Goal: Contribute content: Contribute content

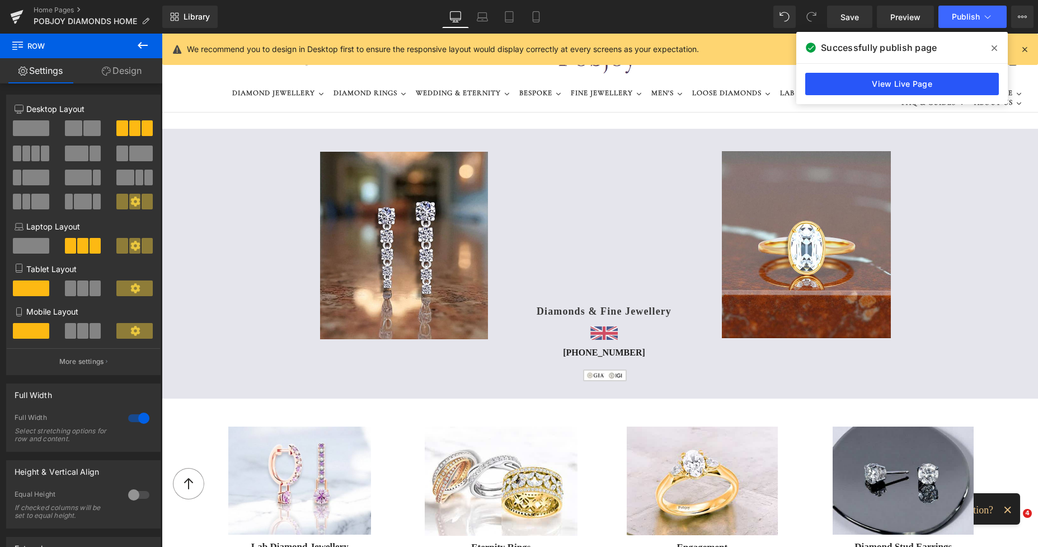
click at [885, 86] on link "View Live Page" at bounding box center [902, 84] width 194 height 22
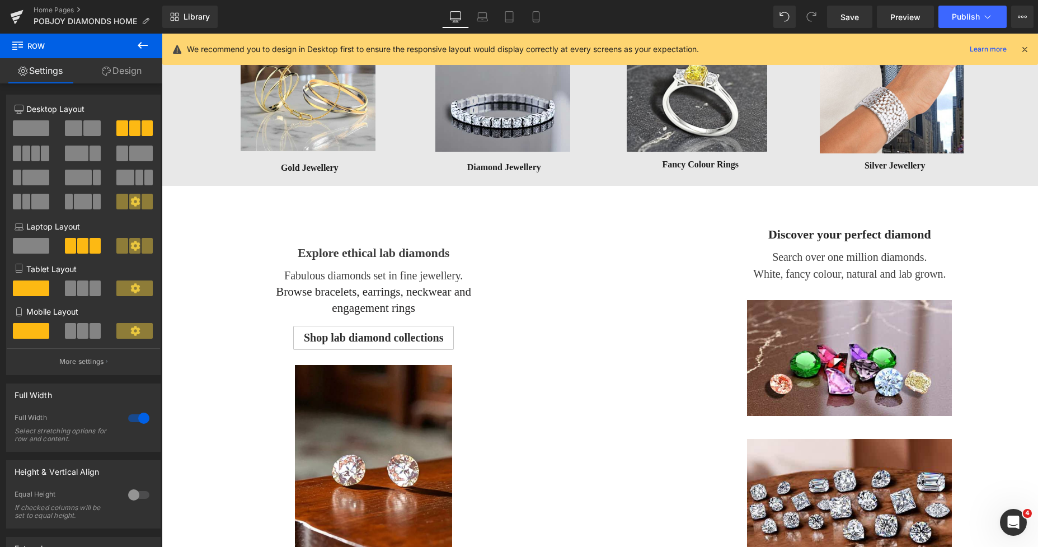
scroll to position [560, 0]
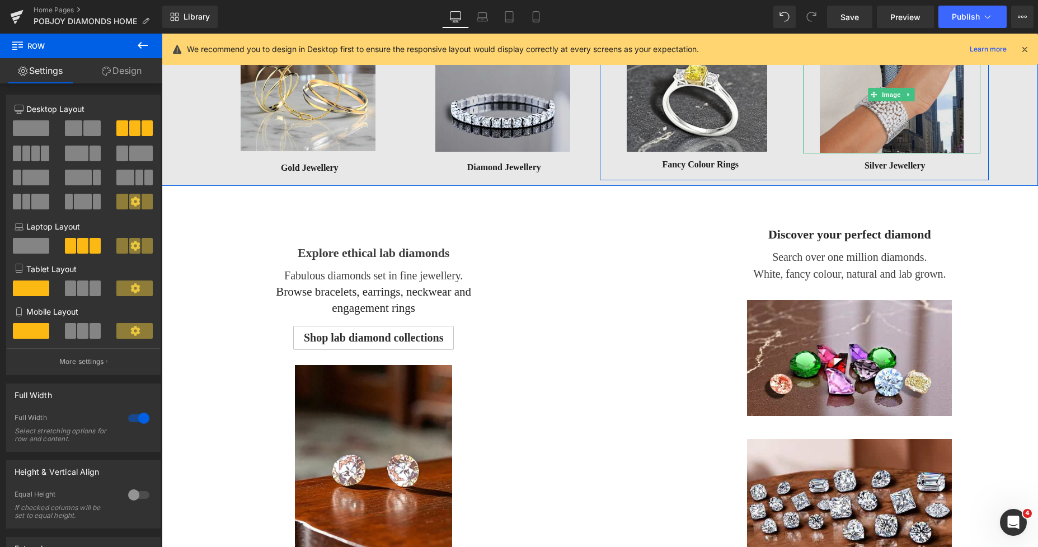
click at [857, 125] on img at bounding box center [892, 95] width 144 height 118
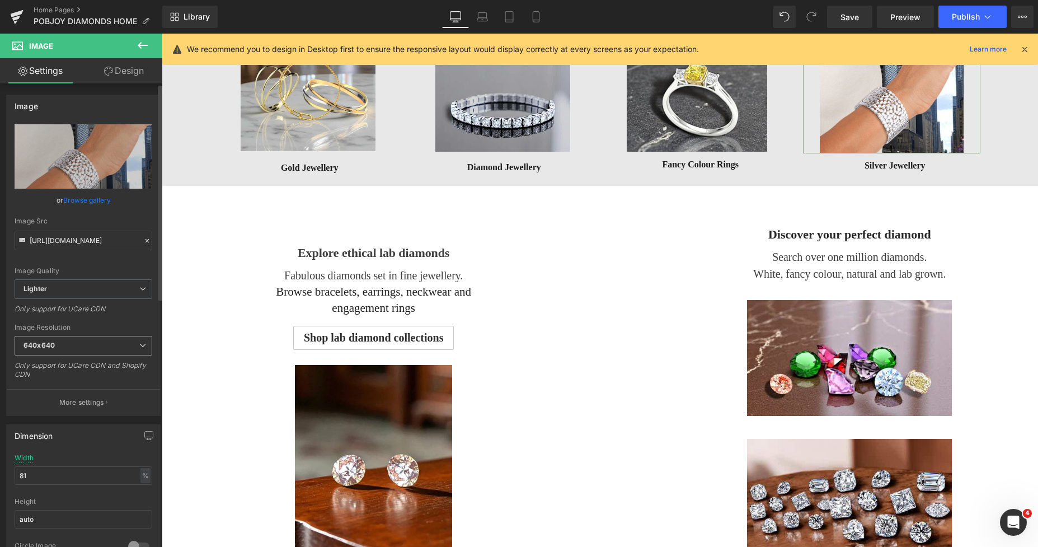
click at [57, 348] on span "640x640" at bounding box center [84, 346] width 138 height 20
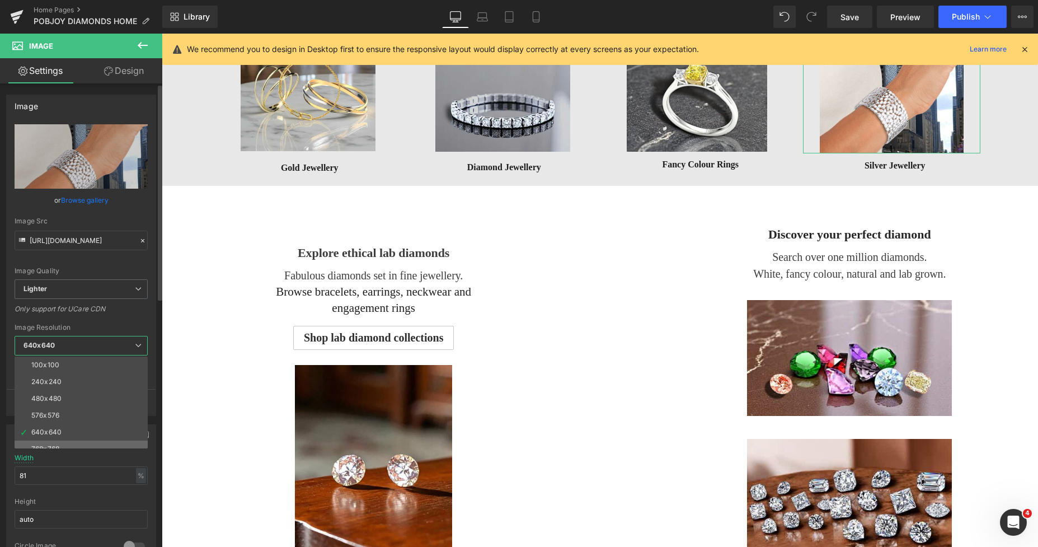
click at [47, 443] on li "768x768" at bounding box center [84, 448] width 138 height 17
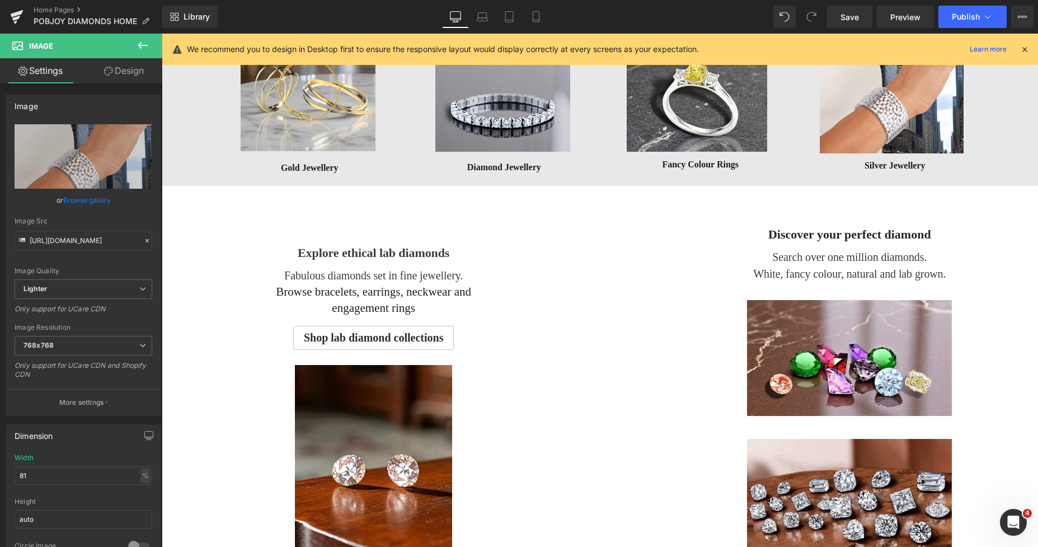
type input "[URL][DOMAIN_NAME]"
click at [848, 18] on span "Save" at bounding box center [850, 17] width 18 height 12
click at [961, 20] on span "Publish" at bounding box center [966, 16] width 28 height 9
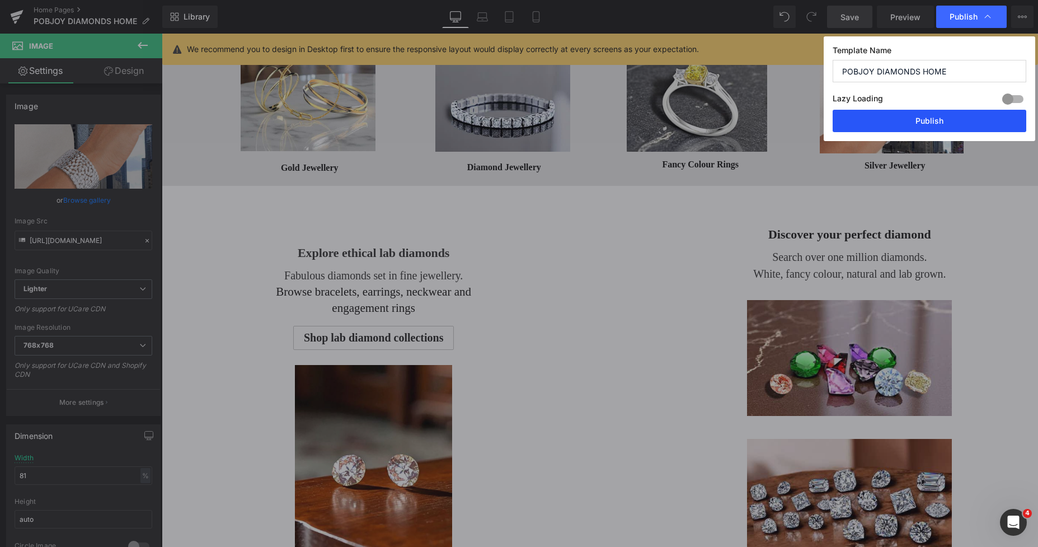
click at [912, 128] on button "Publish" at bounding box center [930, 121] width 194 height 22
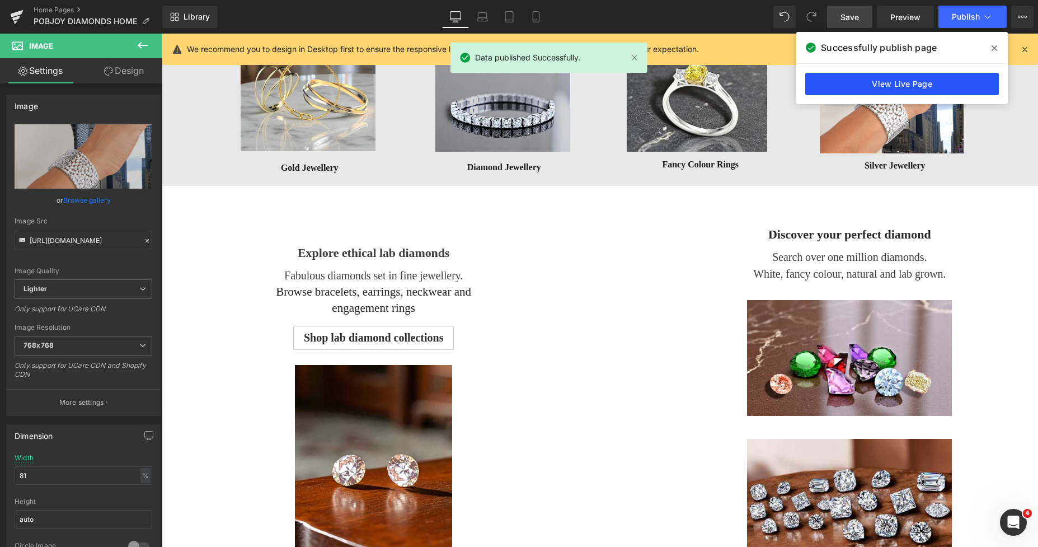
click at [927, 76] on link "View Live Page" at bounding box center [902, 84] width 194 height 22
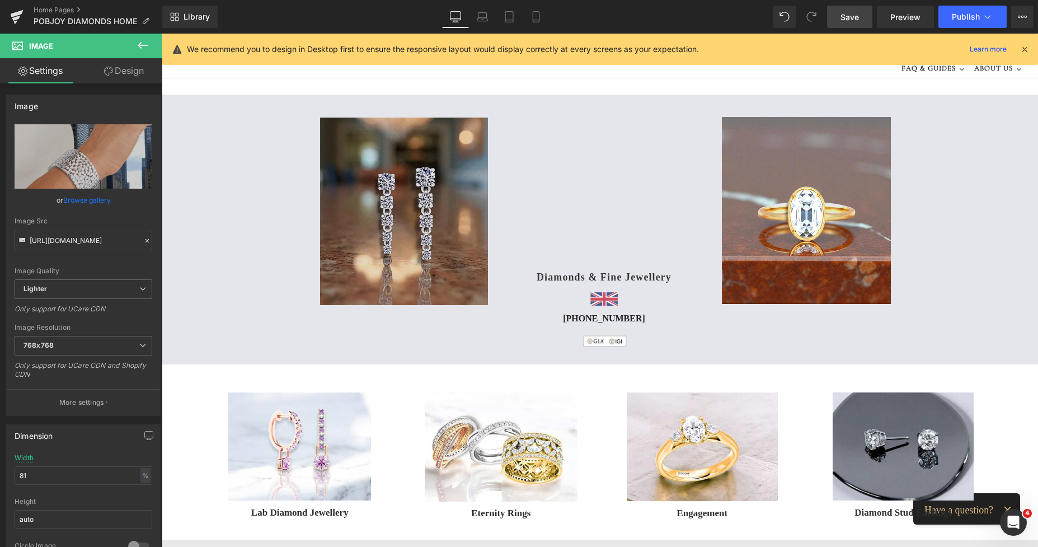
scroll to position [0, 0]
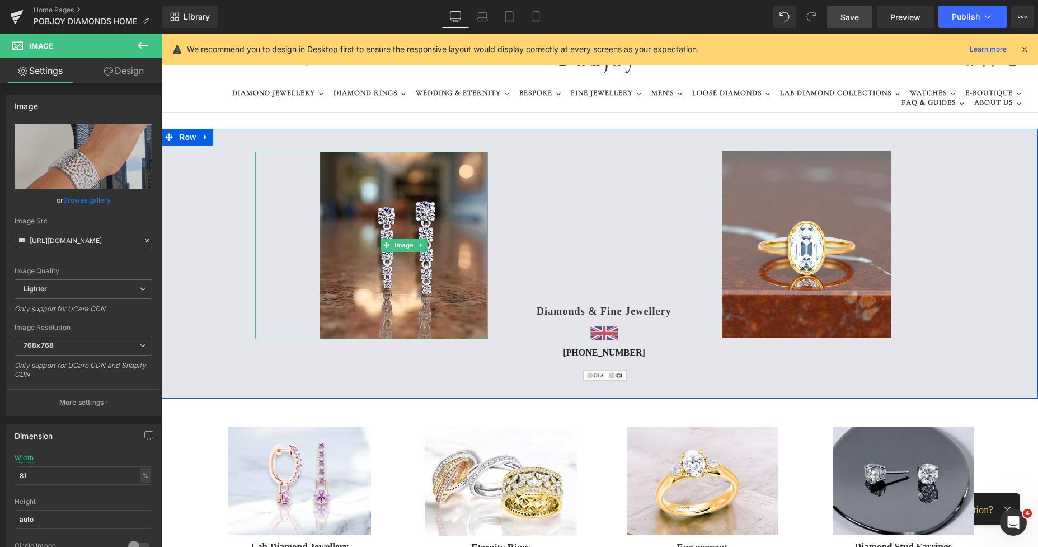
click at [420, 245] on icon at bounding box center [421, 245] width 2 height 4
click at [412, 246] on icon at bounding box center [415, 245] width 6 height 6
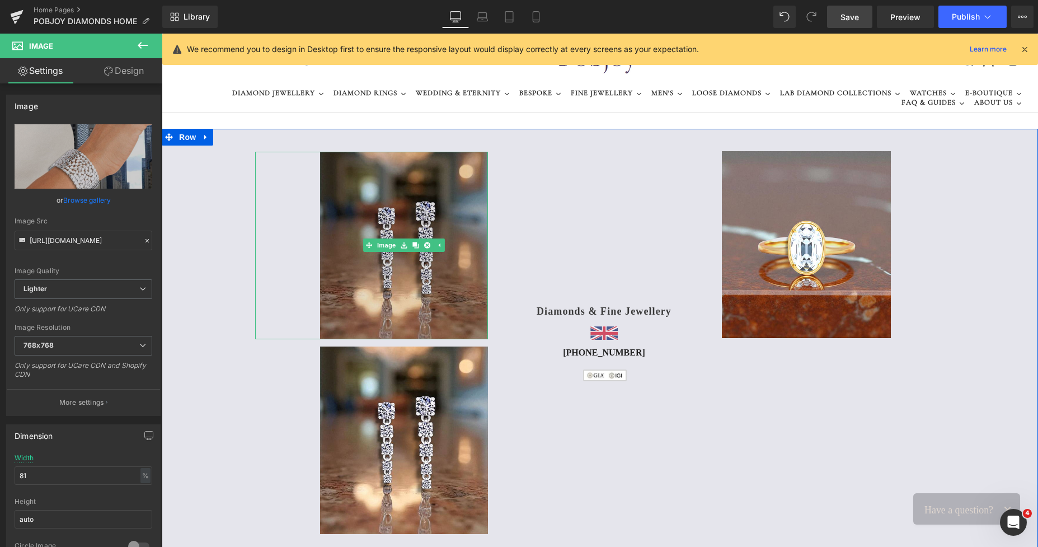
click at [382, 191] on img at bounding box center [403, 245] width 167 height 187
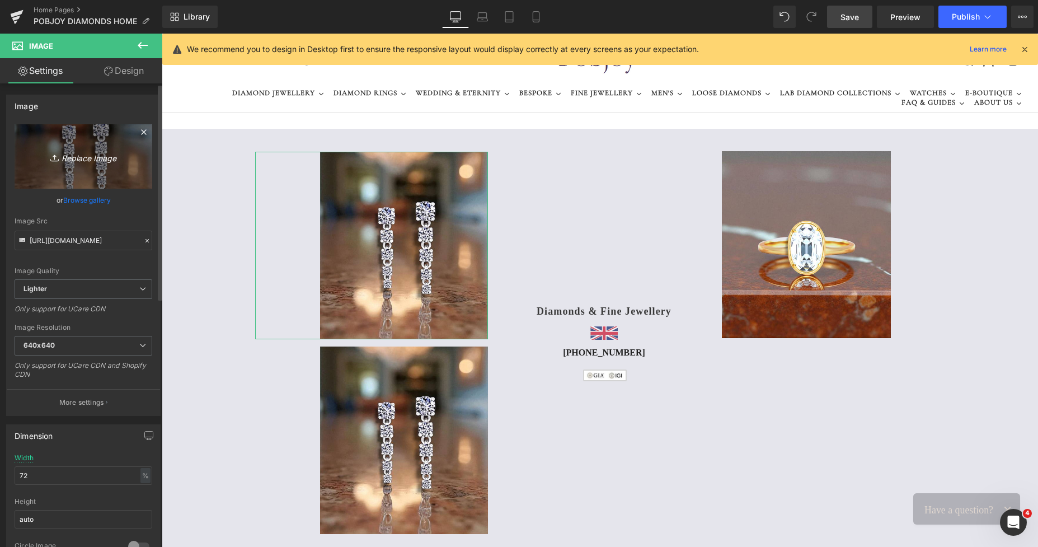
click at [78, 166] on link "Replace Image" at bounding box center [84, 156] width 138 height 64
type input "C:\fakepath\New Template-sPhostoroom (35).png"
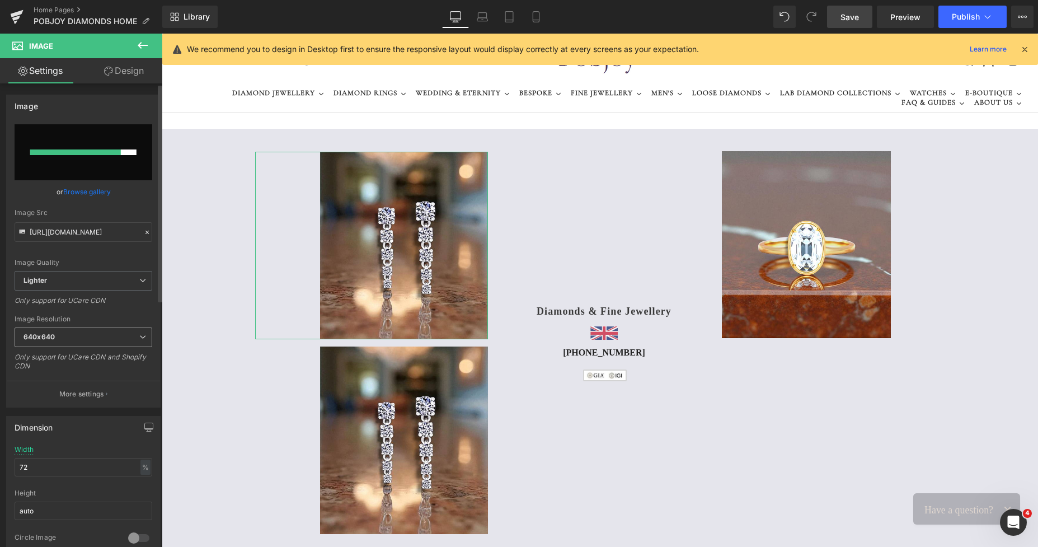
click at [69, 337] on span "640x640" at bounding box center [84, 337] width 138 height 20
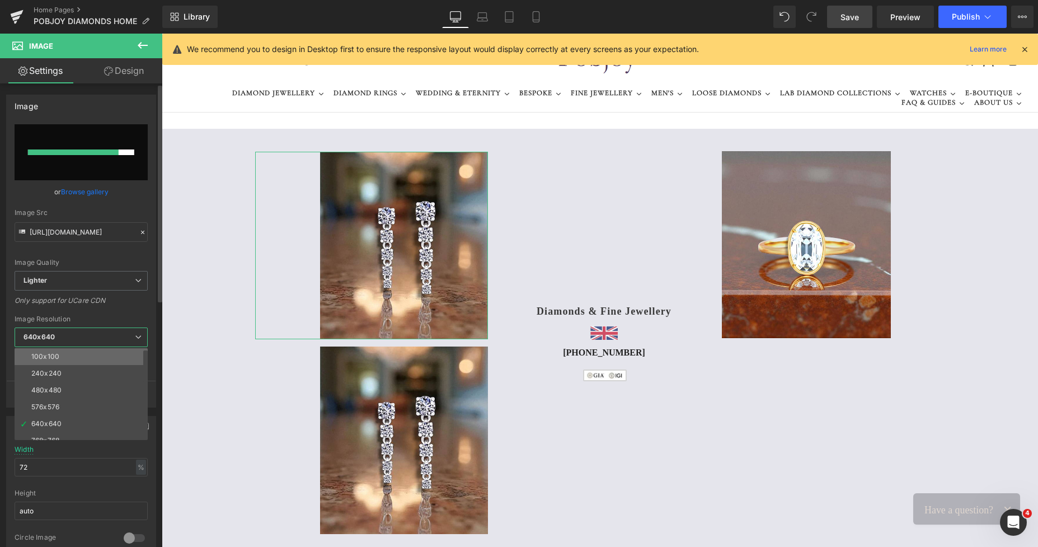
drag, startPoint x: 64, startPoint y: 367, endPoint x: 64, endPoint y: 357, distance: 10.6
click at [64, 357] on div "100x100 240x240 480x480 576x576 640x640 768x768 800x800 960x960 1024x1024 1280x…" at bounding box center [84, 394] width 138 height 92
click at [64, 357] on li "100x100" at bounding box center [84, 356] width 138 height 17
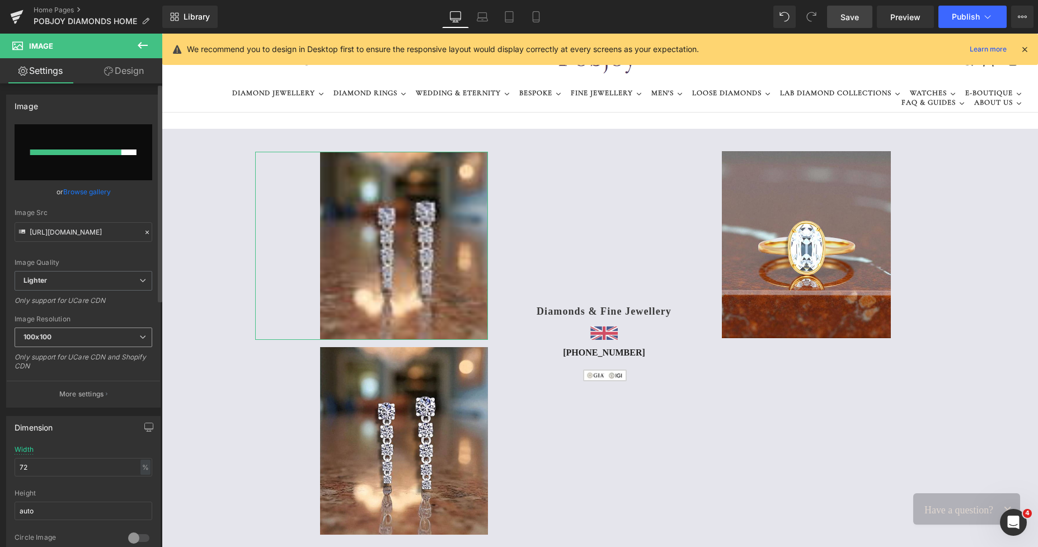
type input "[URL][DOMAIN_NAME]"
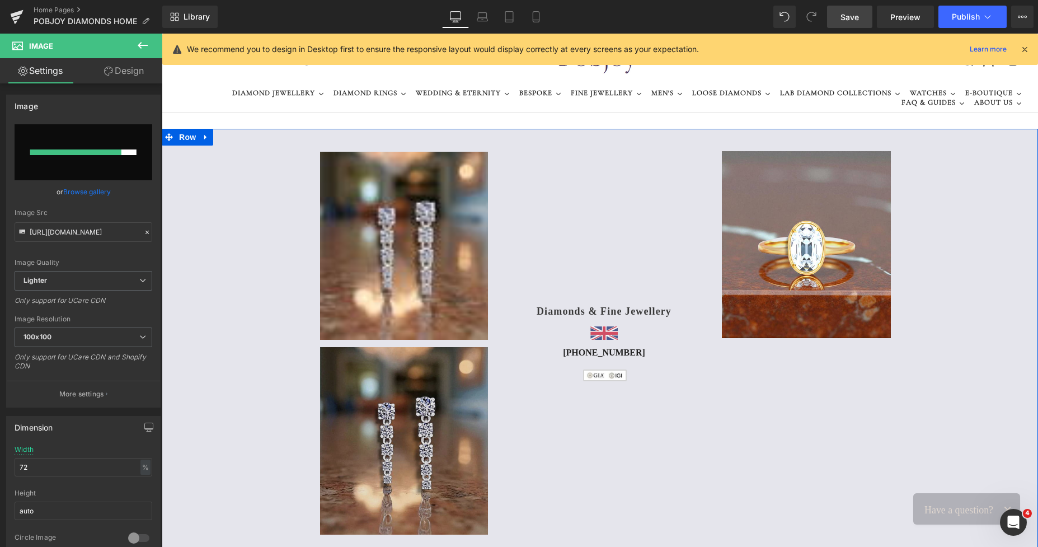
click at [354, 373] on img at bounding box center [403, 440] width 167 height 187
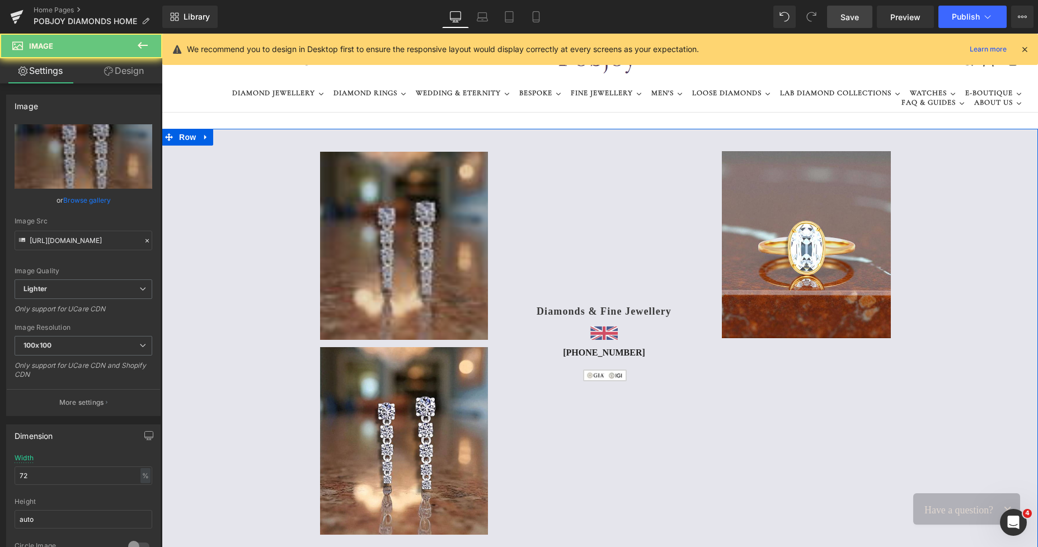
click at [350, 275] on img at bounding box center [403, 246] width 167 height 188
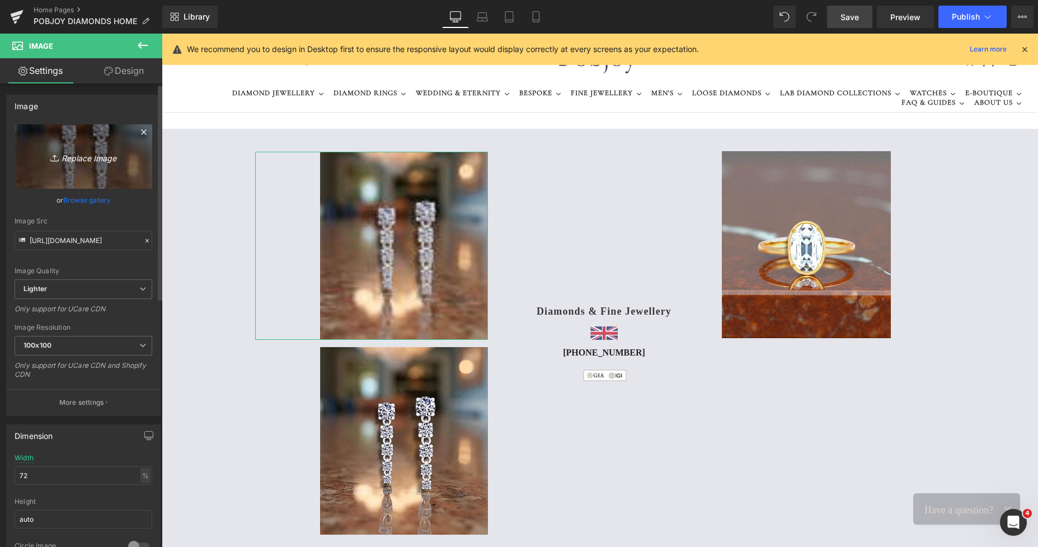
click at [125, 182] on link "Replace Image" at bounding box center [84, 156] width 138 height 64
type input "C:\fakepath\New Template-sPhostoroom (35).png"
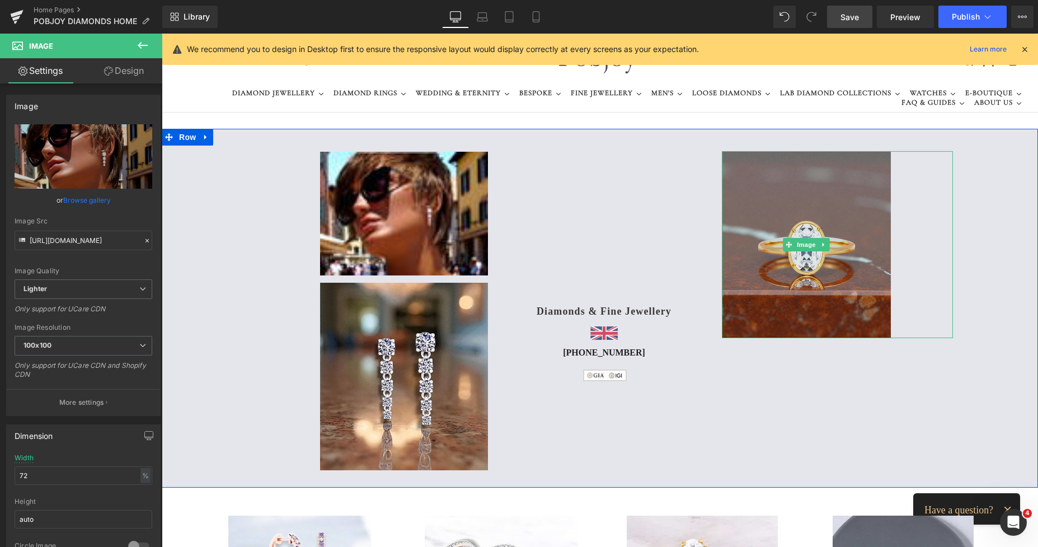
type input "[URL][DOMAIN_NAME]"
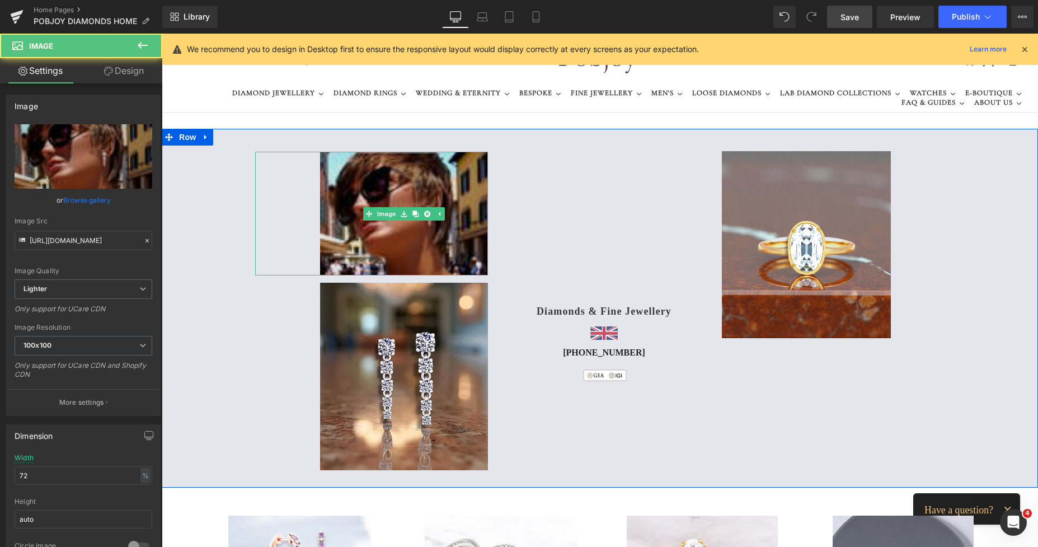
click at [437, 178] on img at bounding box center [403, 214] width 167 height 124
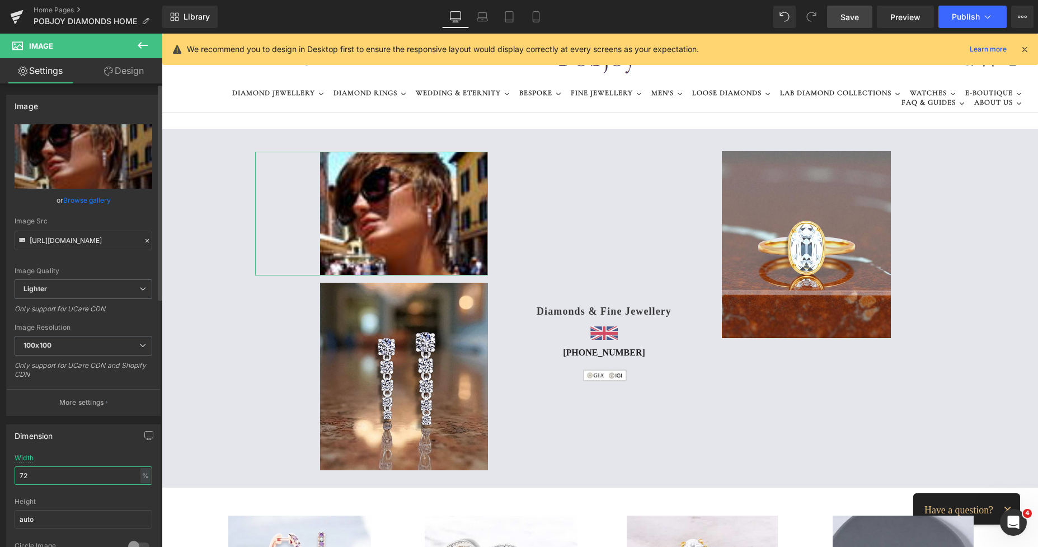
drag, startPoint x: 30, startPoint y: 478, endPoint x: 7, endPoint y: 478, distance: 22.9
click at [7, 478] on div "72% Width 72 % % px auto Height auto 0 Circle Image" at bounding box center [83, 510] width 153 height 112
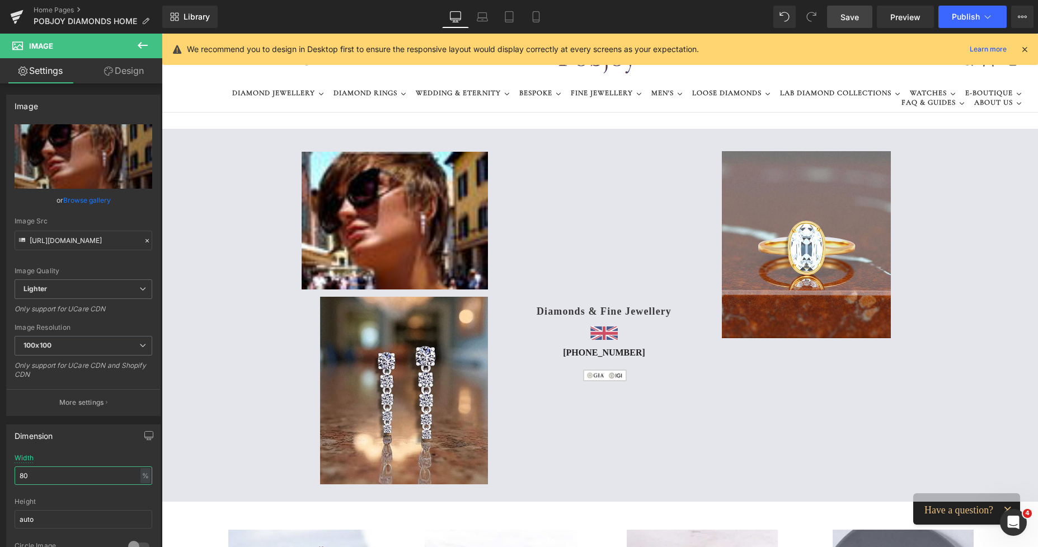
type input "80"
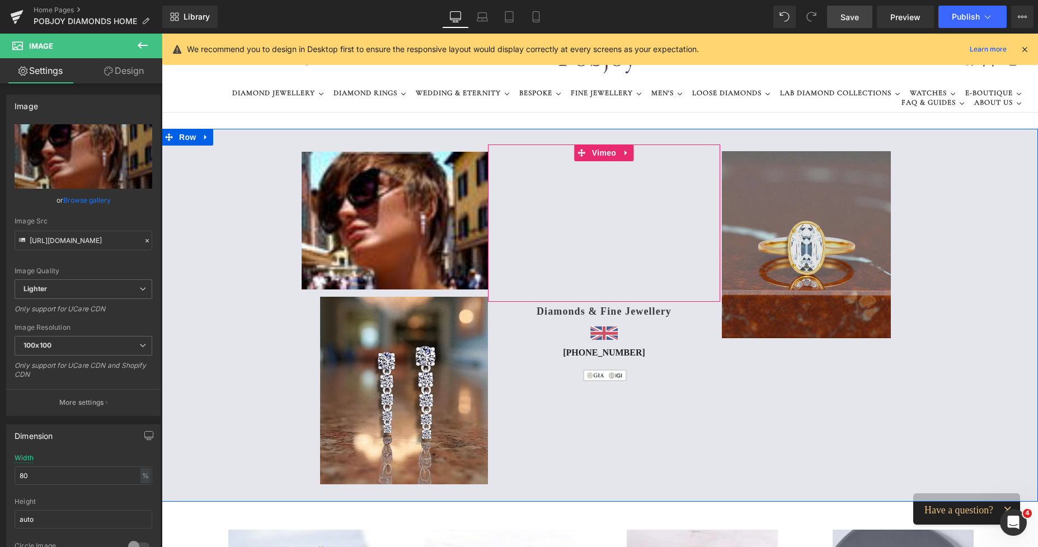
drag, startPoint x: 747, startPoint y: 260, endPoint x: 729, endPoint y: 259, distance: 17.9
click at [747, 260] on img at bounding box center [806, 244] width 168 height 187
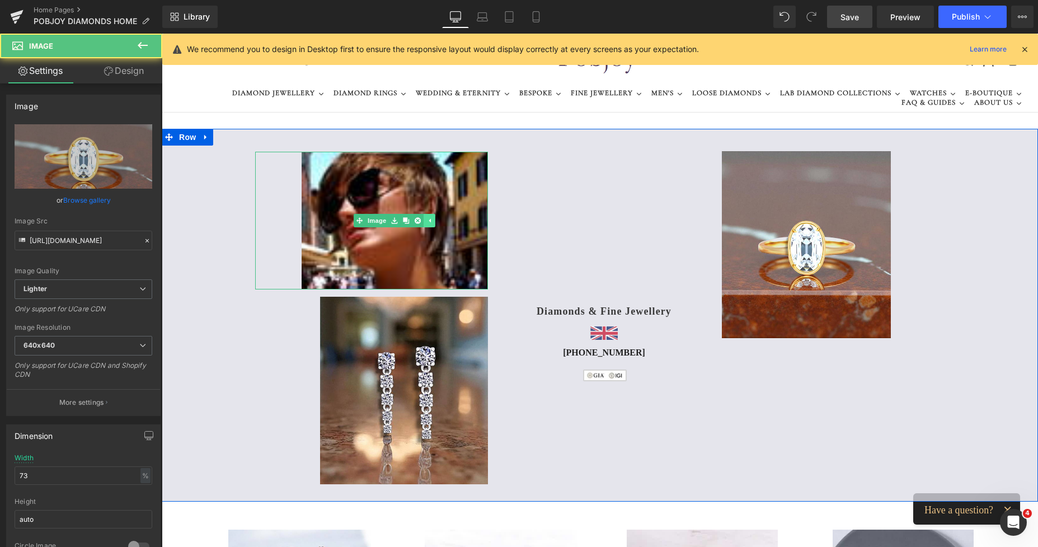
click at [425, 214] on link at bounding box center [430, 220] width 12 height 13
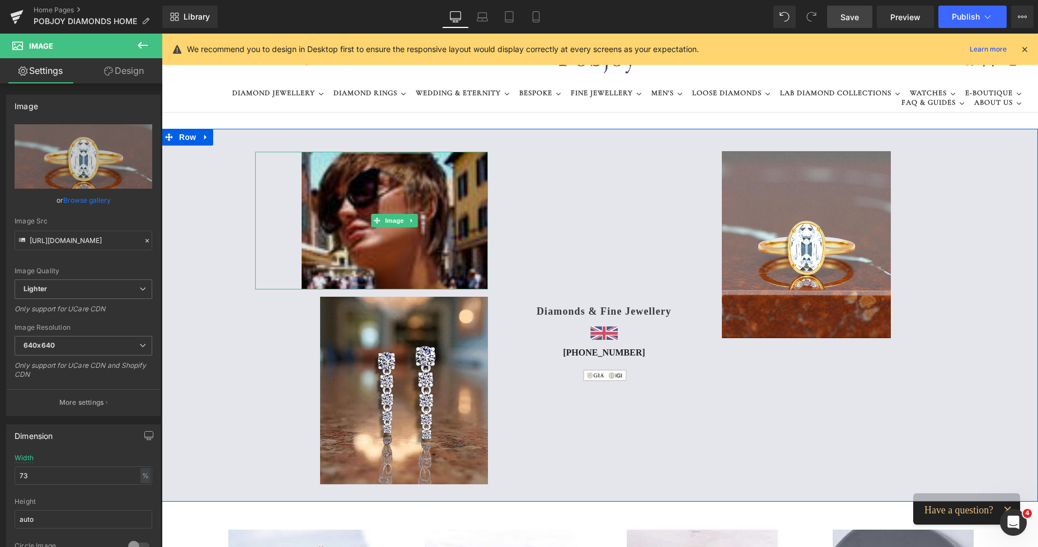
click at [428, 191] on img at bounding box center [395, 221] width 186 height 138
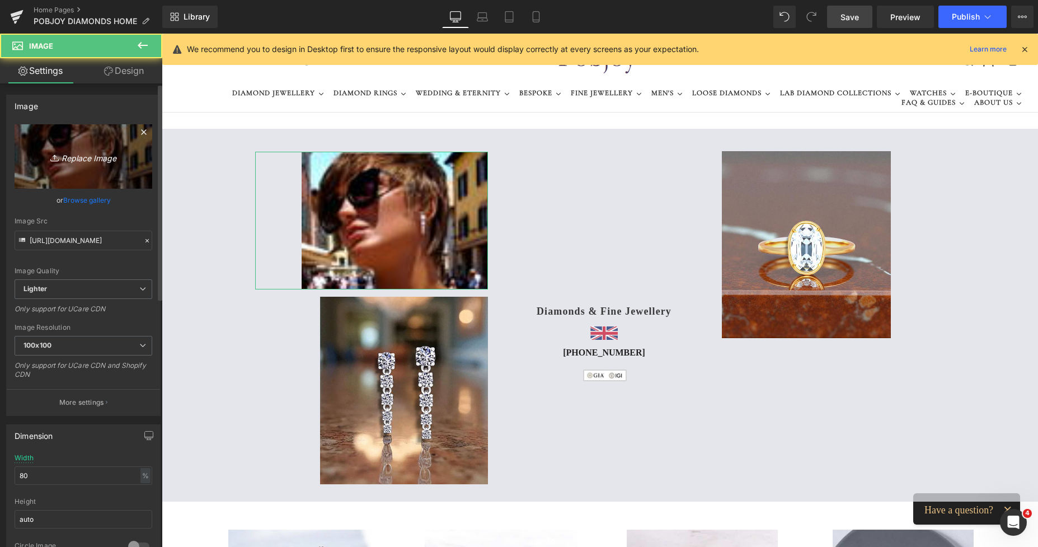
click at [110, 184] on link "Replace Image" at bounding box center [84, 156] width 138 height 64
type input "C:\fakepath\New Template-sPhostoroom (35).png"
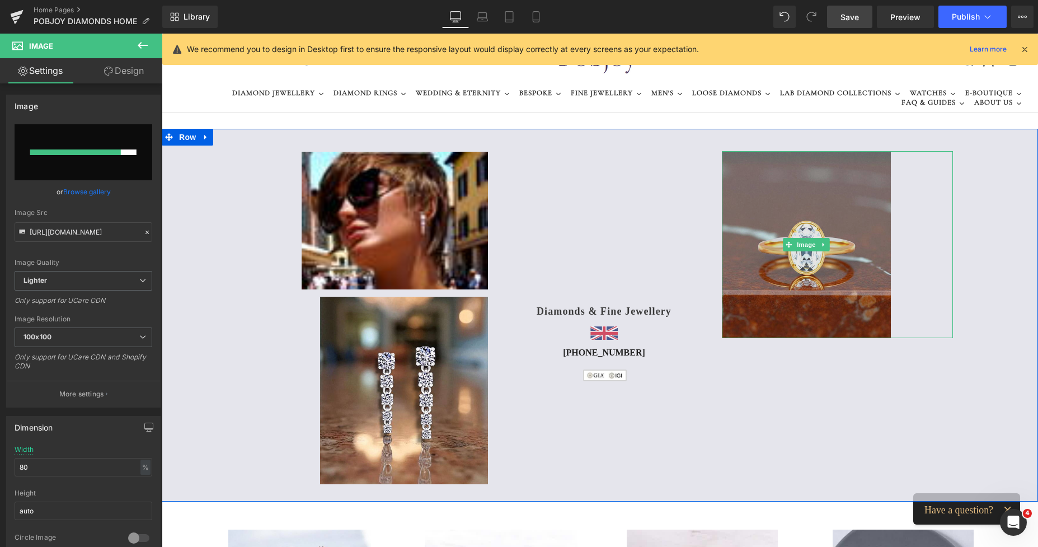
click at [813, 171] on img at bounding box center [806, 244] width 168 height 187
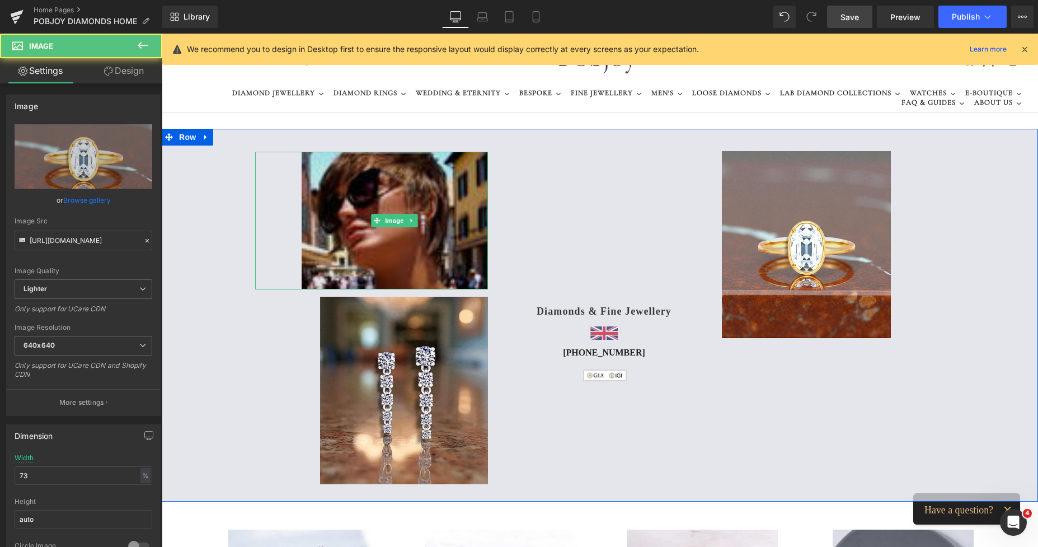
click at [418, 163] on img at bounding box center [395, 221] width 186 height 138
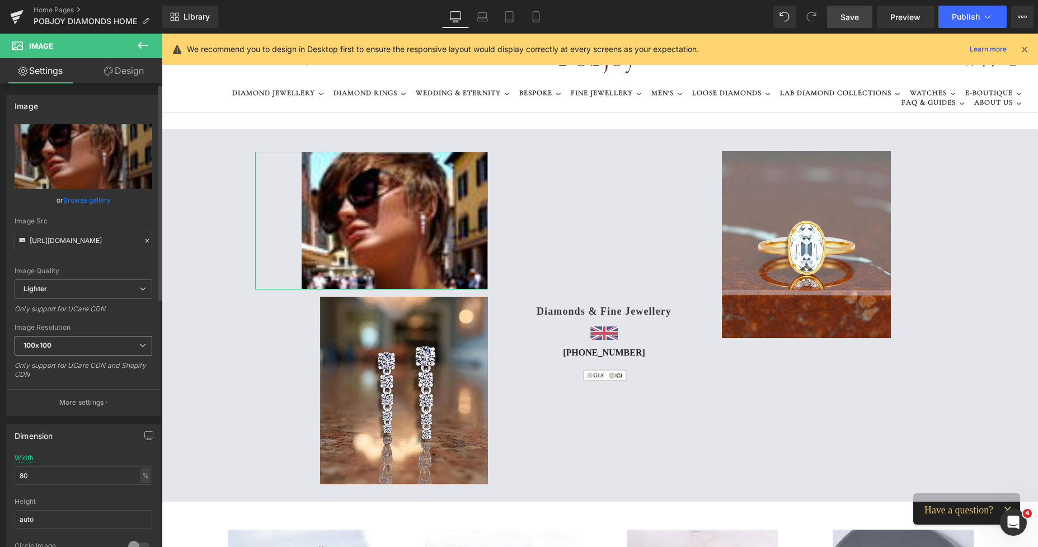
click at [65, 344] on span "100x100" at bounding box center [84, 346] width 138 height 20
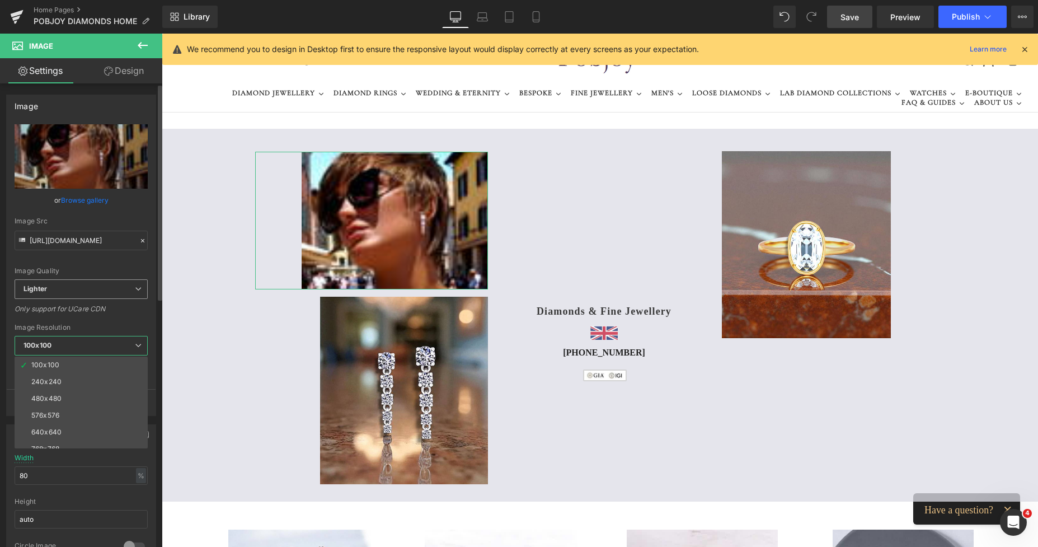
click at [85, 293] on span "Lighter" at bounding box center [81, 289] width 133 height 20
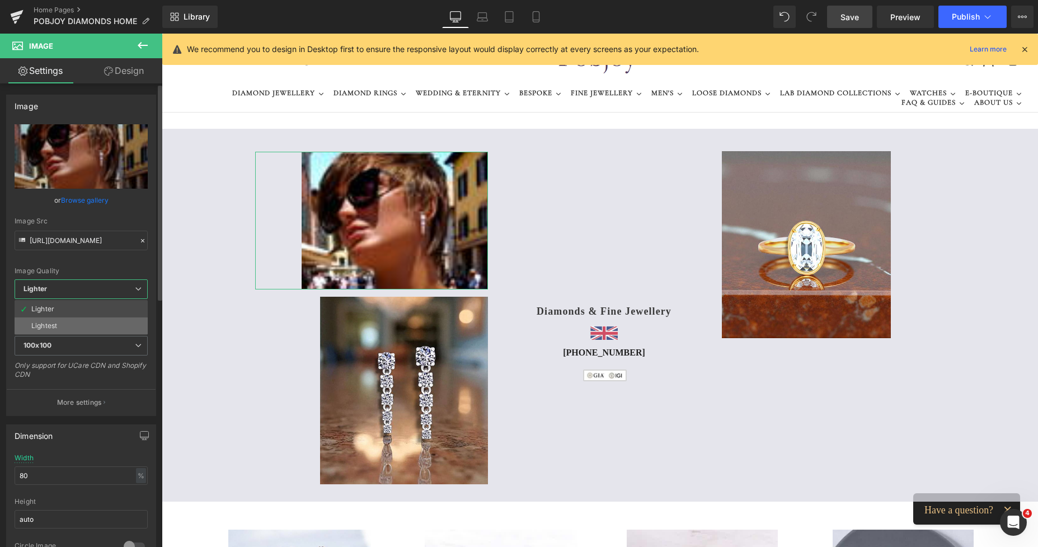
click at [71, 329] on li "Lightest" at bounding box center [81, 325] width 133 height 17
type input "[URL][DOMAIN_NAME]"
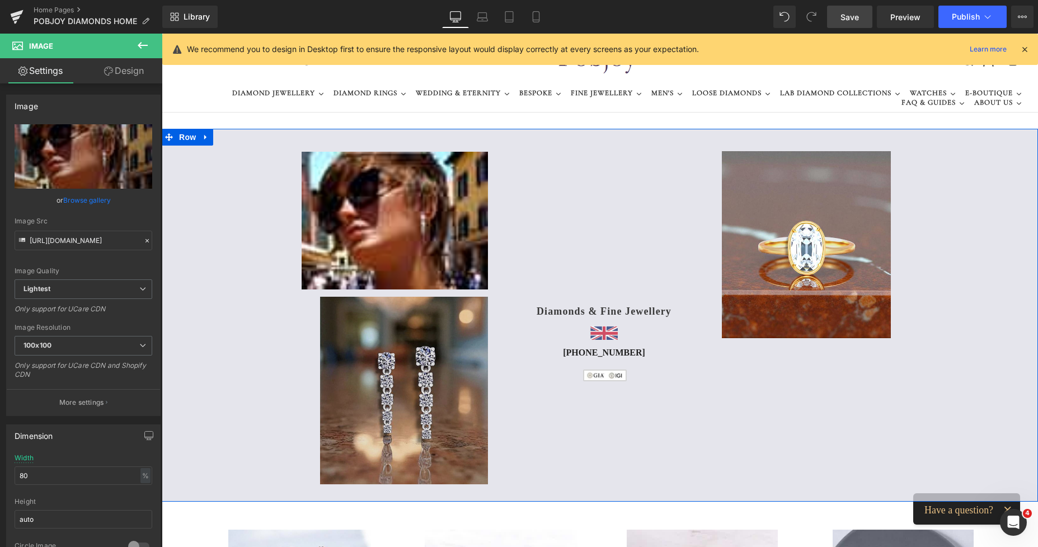
click at [335, 350] on img at bounding box center [403, 390] width 167 height 187
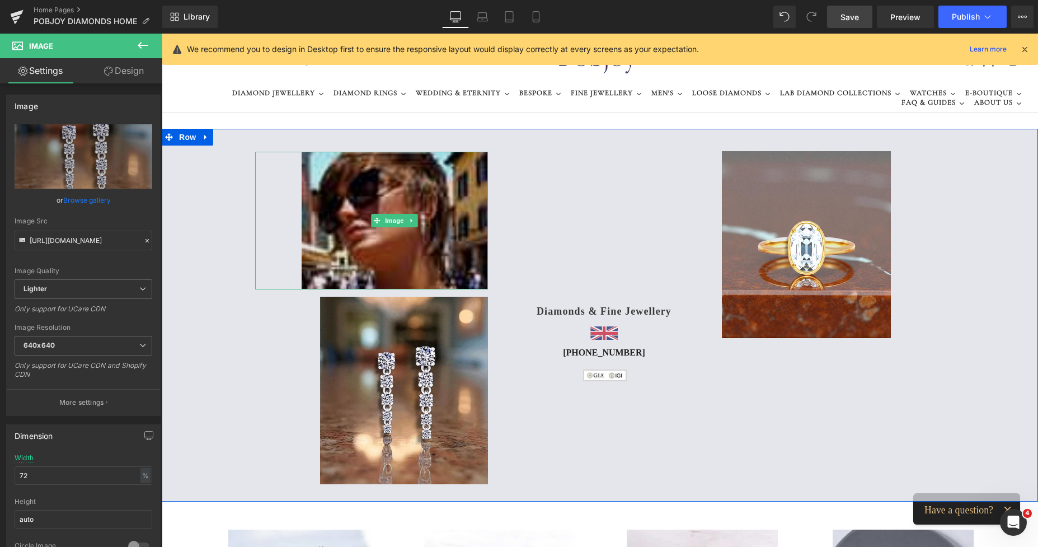
click at [337, 185] on img at bounding box center [395, 221] width 186 height 138
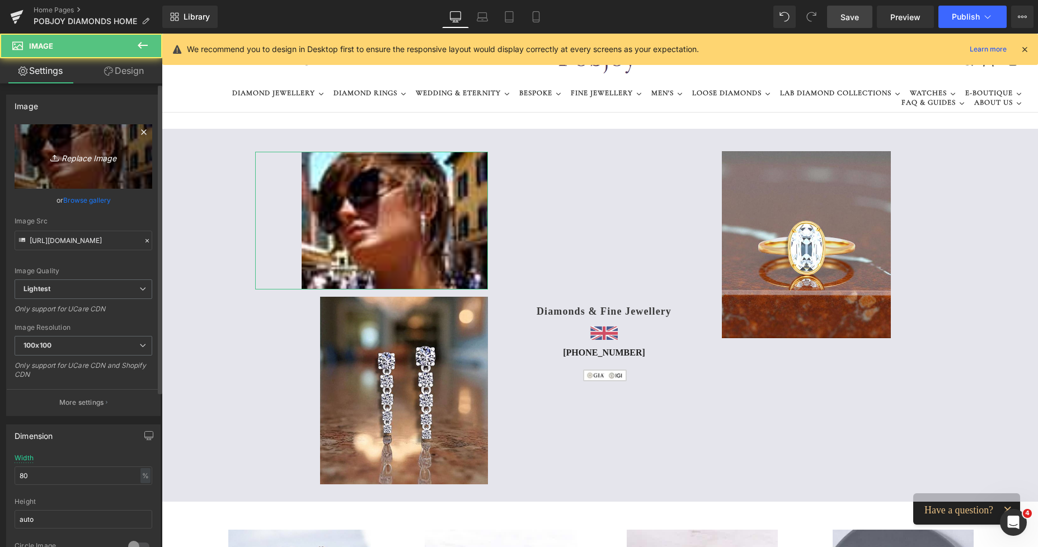
click at [96, 154] on icon "Replace Image" at bounding box center [84, 156] width 90 height 14
type input "C:\fakepath\New Template-sPhostoroom (35).png"
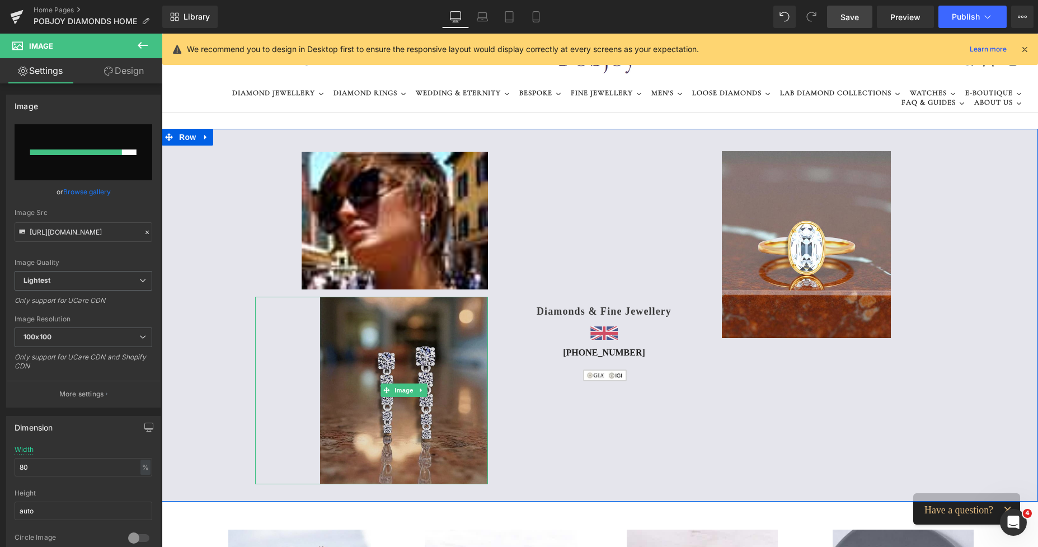
click at [343, 339] on img at bounding box center [403, 390] width 167 height 187
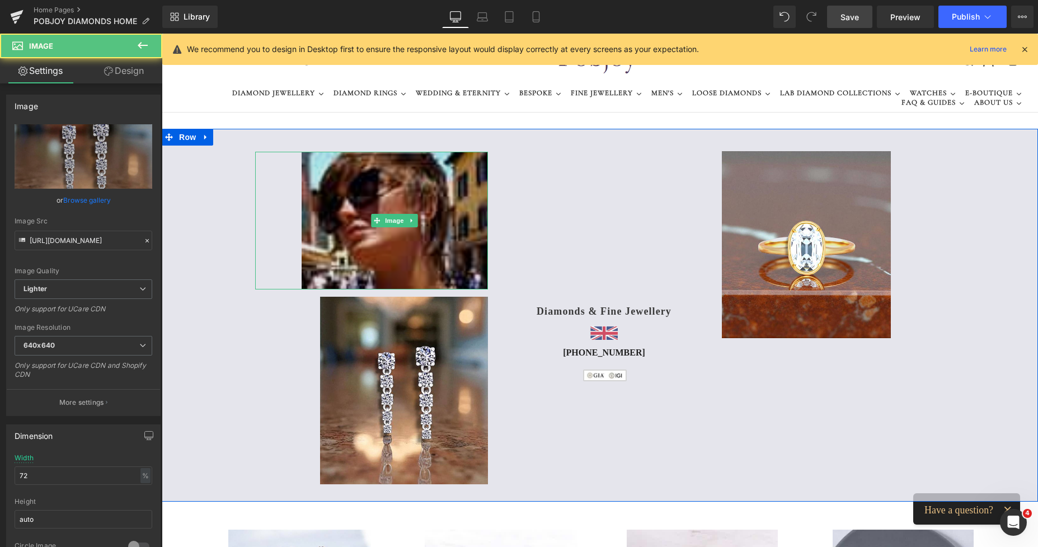
click at [341, 205] on img at bounding box center [395, 221] width 186 height 138
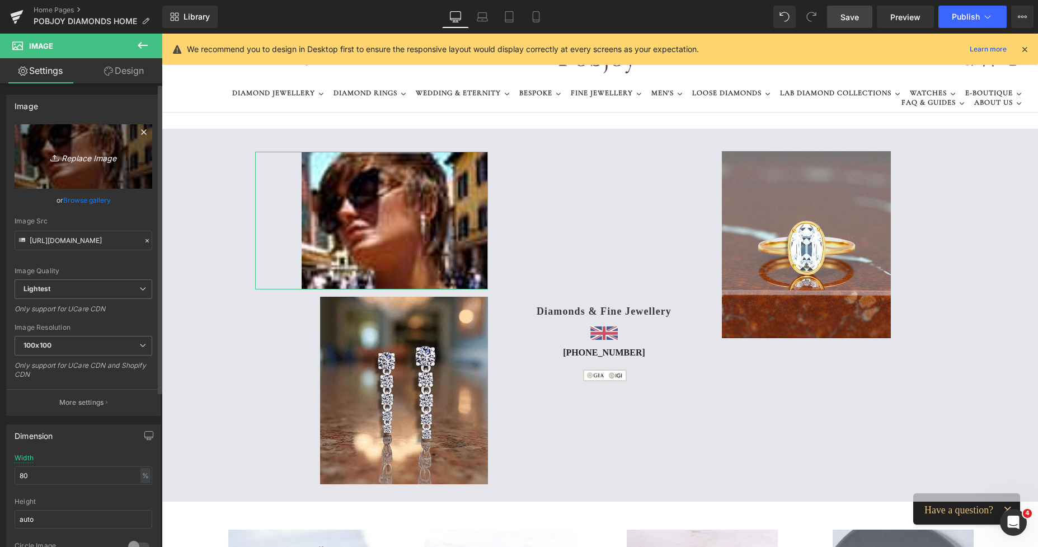
click at [101, 172] on link "Replace Image" at bounding box center [84, 156] width 138 height 64
type input "C:\fakepath\New Template-sPhostoroom (35).png"
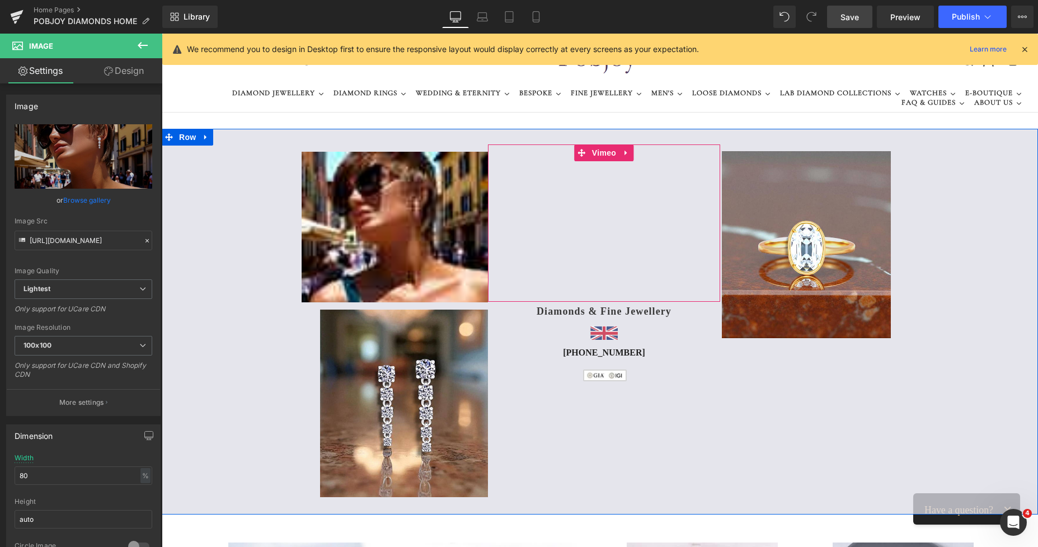
type input "[URL][DOMAIN_NAME]"
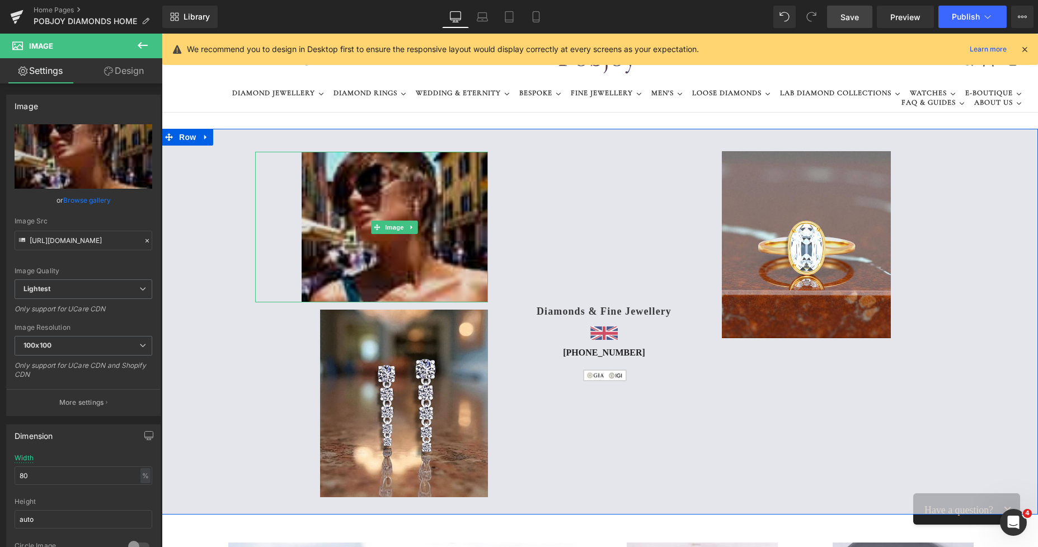
click at [420, 194] on img at bounding box center [395, 227] width 186 height 151
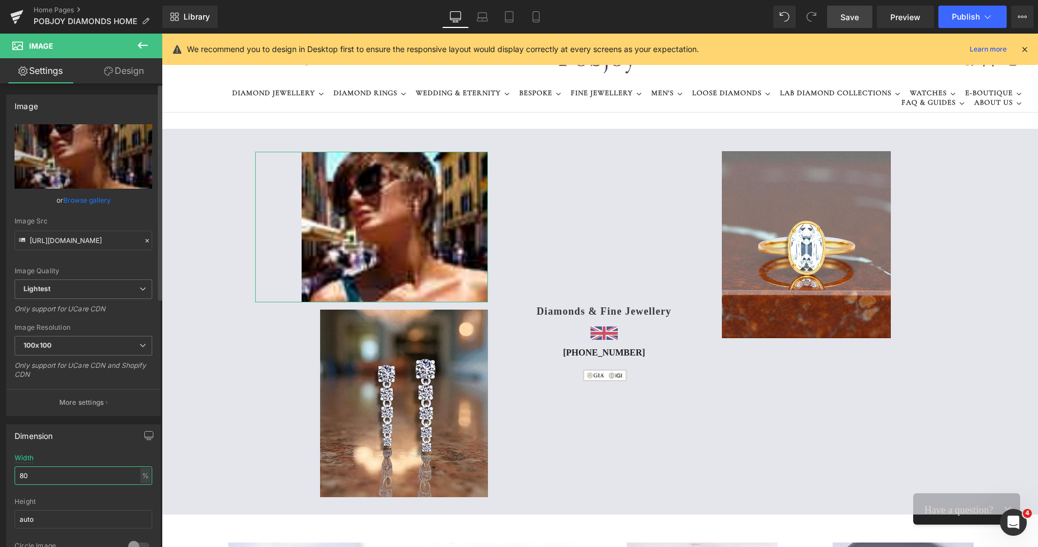
drag, startPoint x: 40, startPoint y: 476, endPoint x: 0, endPoint y: 476, distance: 39.7
click at [0, 476] on div "Dimension 80% Width 80 % % px auto Height auto 0 Circle Image" at bounding box center [83, 491] width 167 height 151
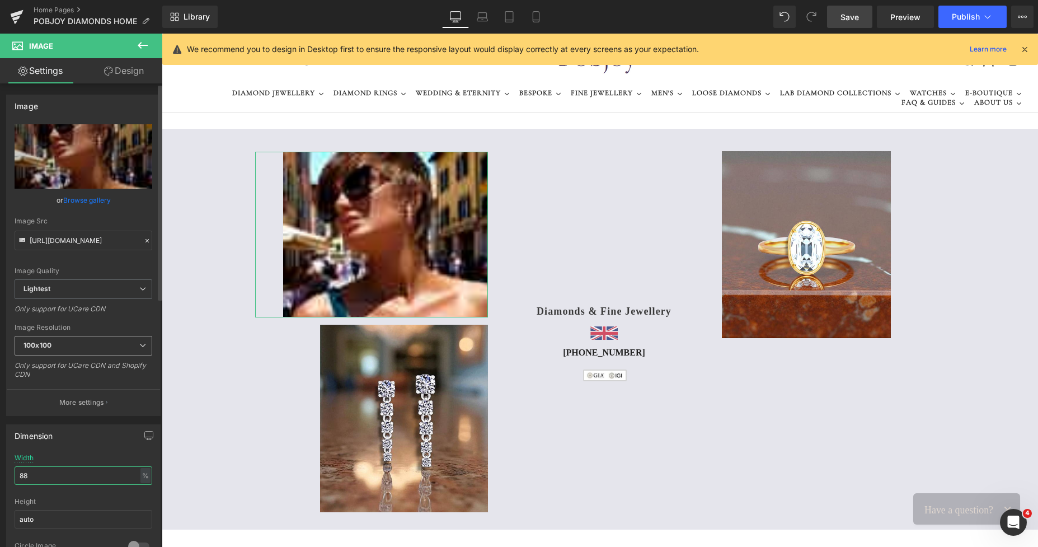
type input "88"
click at [73, 340] on span "100x100" at bounding box center [84, 346] width 138 height 20
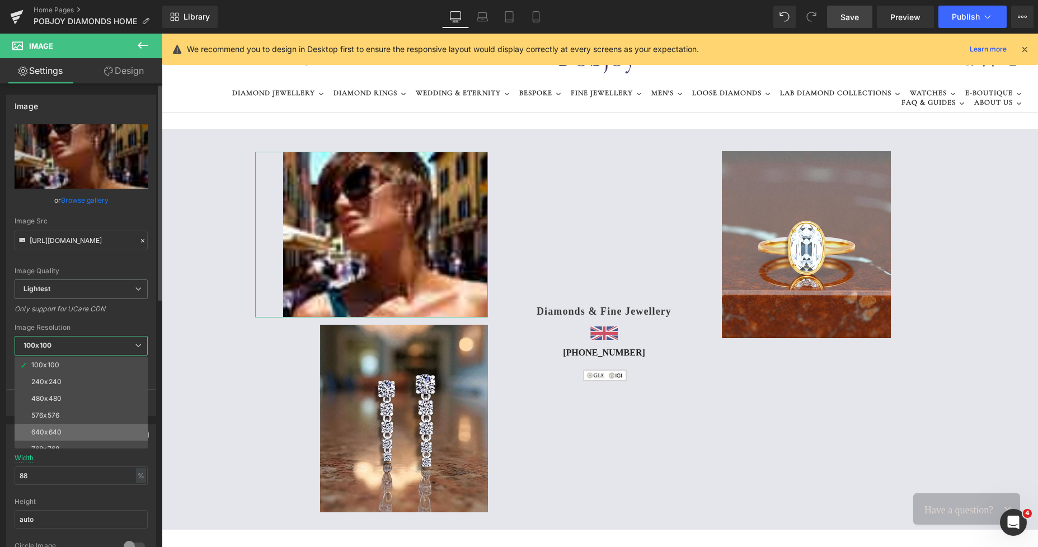
click at [59, 425] on li "640x640" at bounding box center [84, 432] width 138 height 17
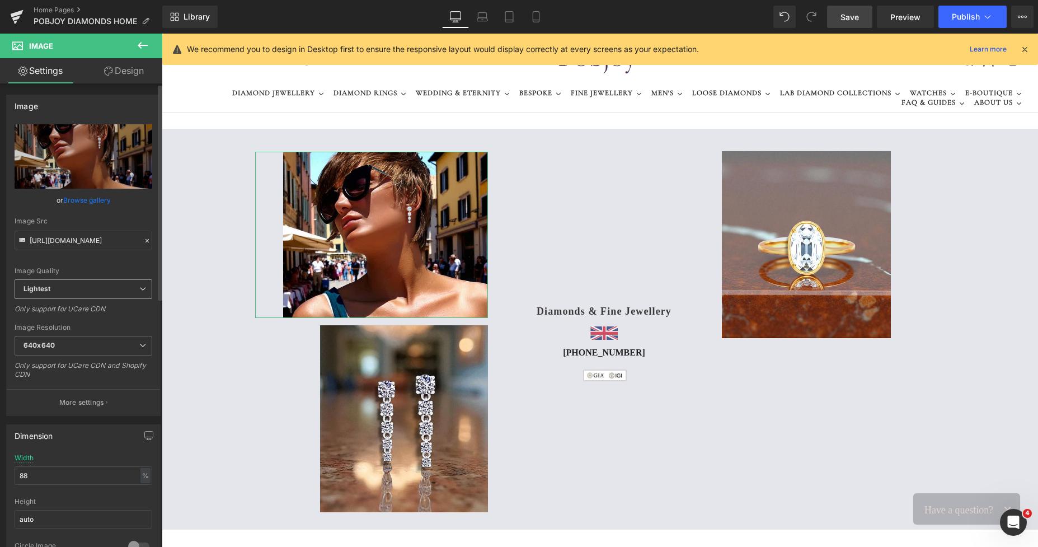
click at [82, 290] on span "Lightest" at bounding box center [84, 289] width 138 height 20
click at [72, 303] on li "Lighter" at bounding box center [81, 309] width 133 height 17
type input "[URL][DOMAIN_NAME]"
click at [840, 16] on link "Save" at bounding box center [849, 17] width 45 height 22
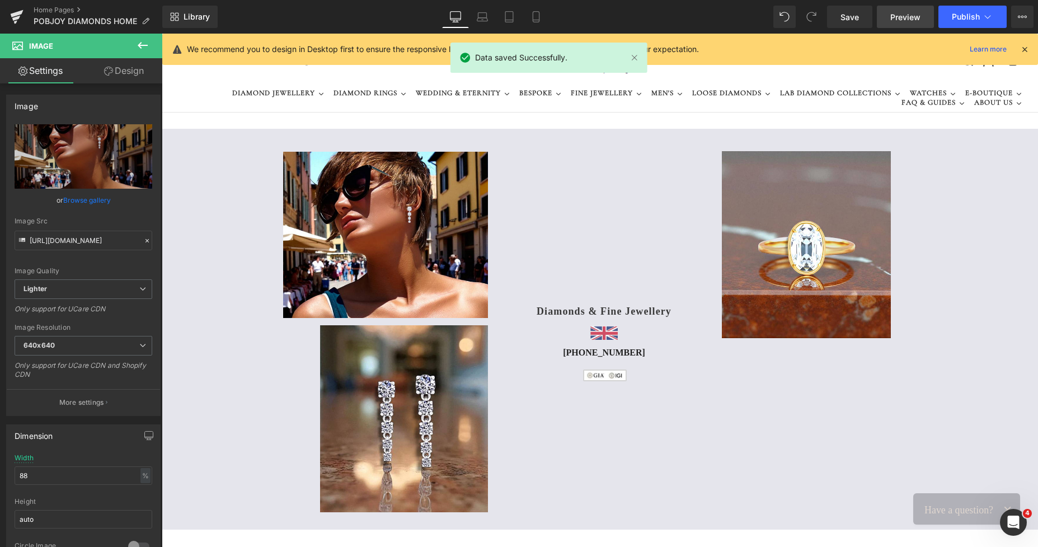
click at [915, 17] on span "Preview" at bounding box center [905, 17] width 30 height 12
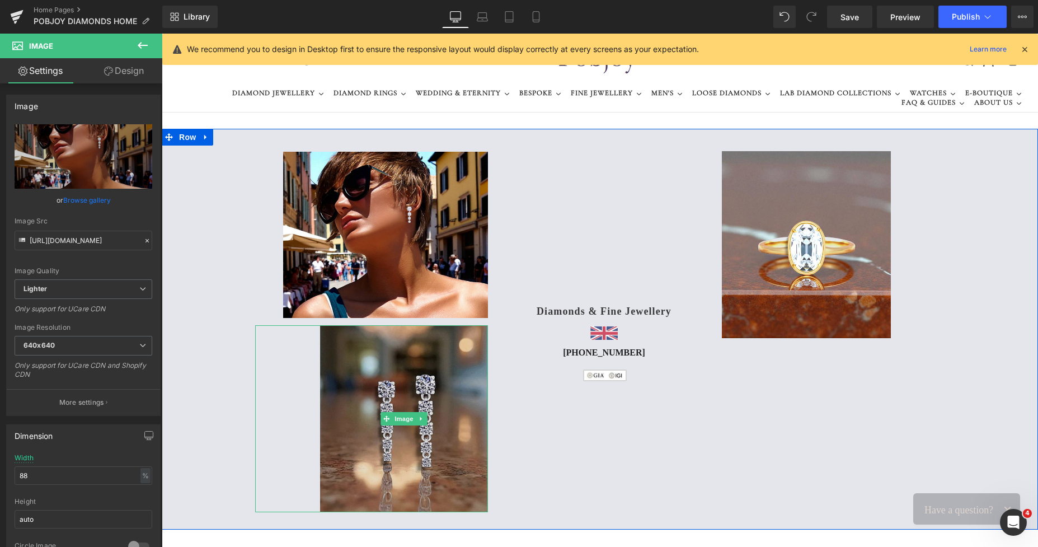
click at [382, 365] on img at bounding box center [403, 418] width 167 height 187
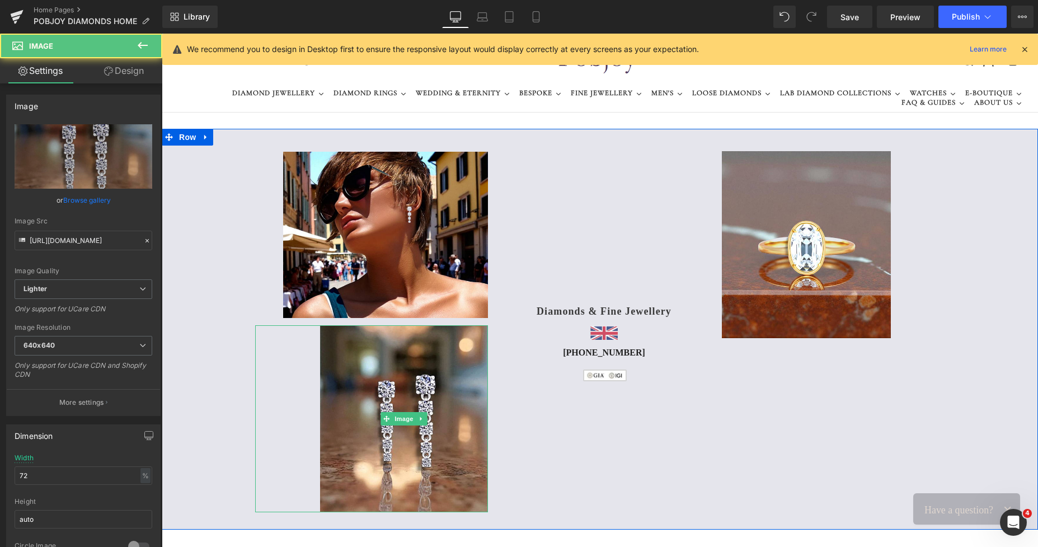
click at [419, 420] on icon at bounding box center [422, 418] width 6 height 7
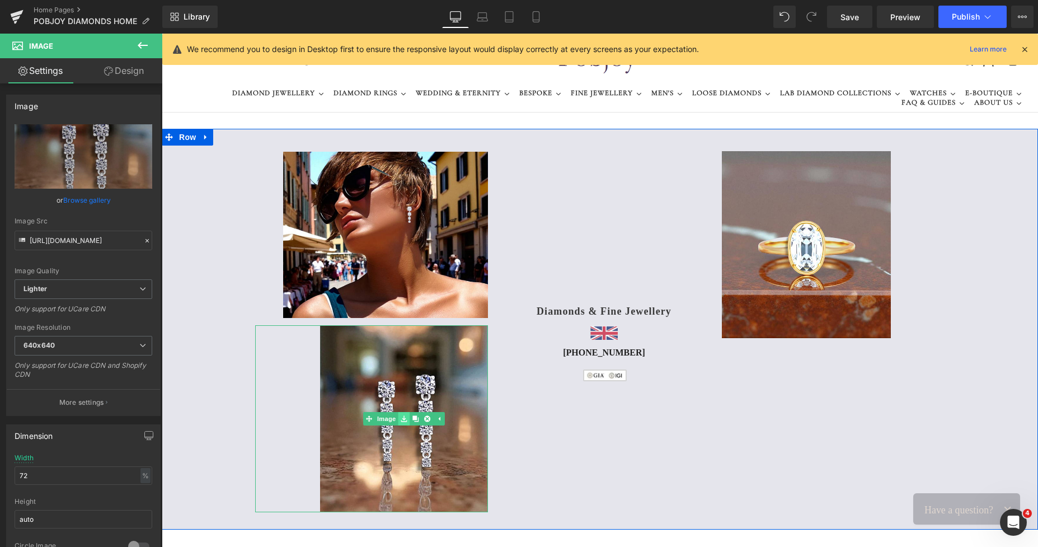
click at [401, 419] on icon at bounding box center [404, 419] width 6 height 6
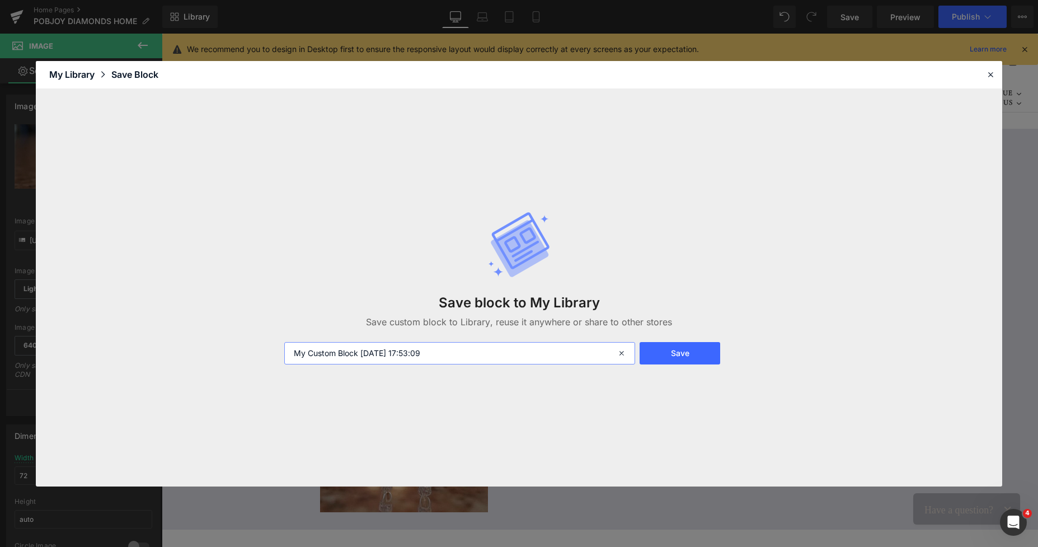
click at [414, 354] on input "My Custom Block [DATE] 17:53:09" at bounding box center [459, 353] width 351 height 22
drag, startPoint x: 442, startPoint y: 355, endPoint x: 256, endPoint y: 353, distance: 185.8
click at [256, 353] on div "Save block to My Library Save custom block to Library, reuse it anywhere or sha…" at bounding box center [519, 287] width 967 height 397
type input "drop4stones"
click at [664, 356] on button "Save" at bounding box center [680, 353] width 81 height 22
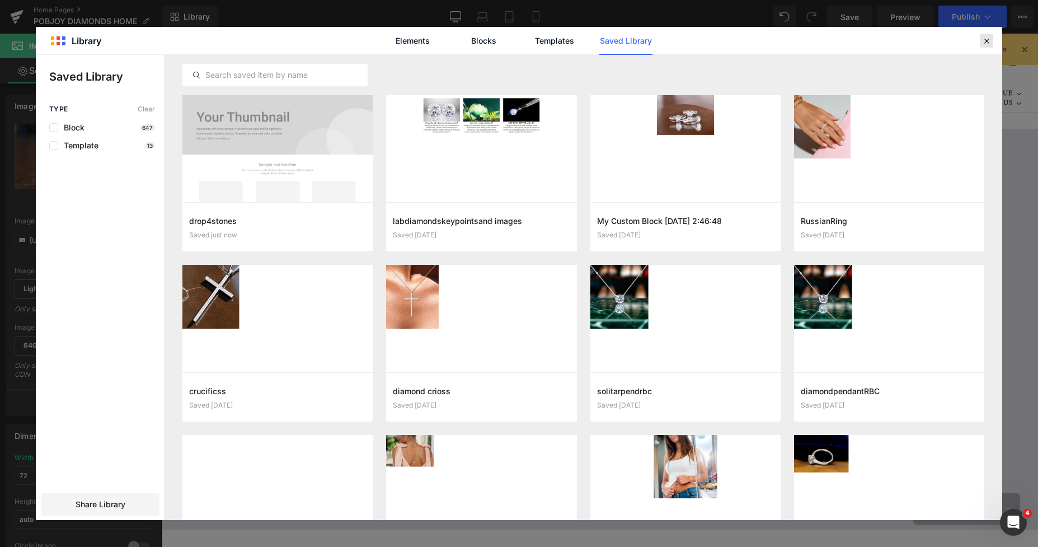
click at [988, 41] on icon at bounding box center [987, 41] width 10 height 10
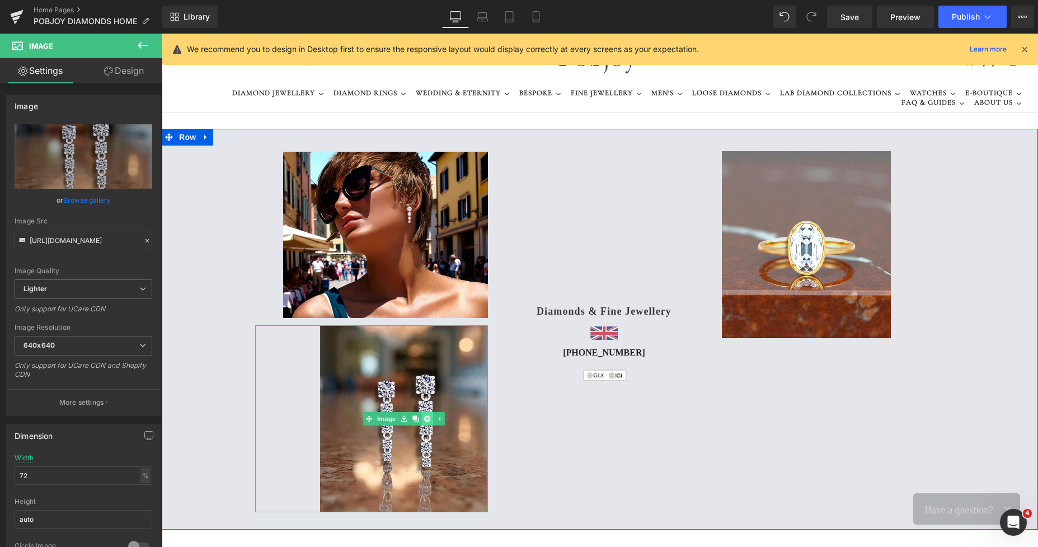
click at [424, 420] on icon at bounding box center [427, 418] width 6 height 6
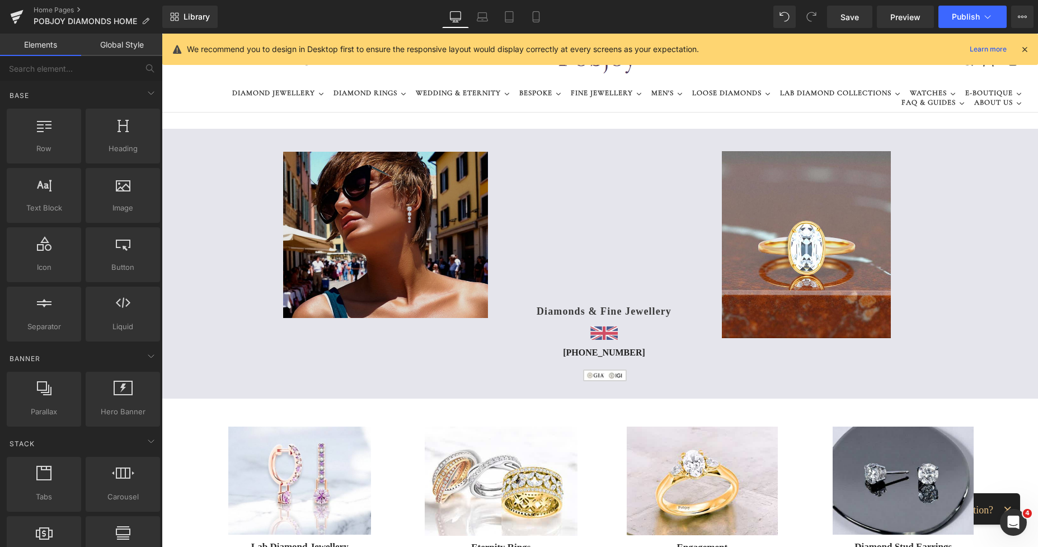
click at [387, 189] on img at bounding box center [385, 235] width 205 height 166
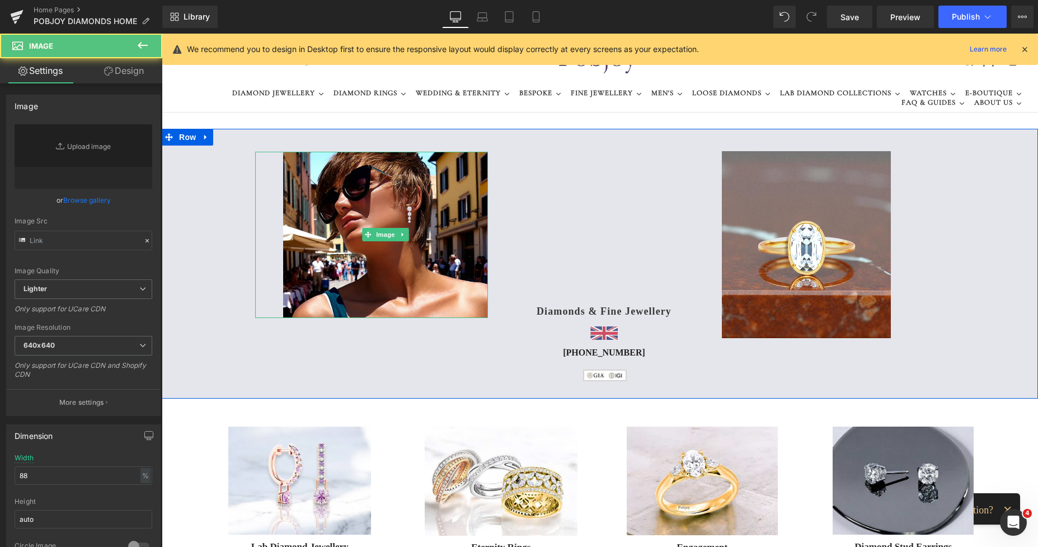
type input "[URL][DOMAIN_NAME]"
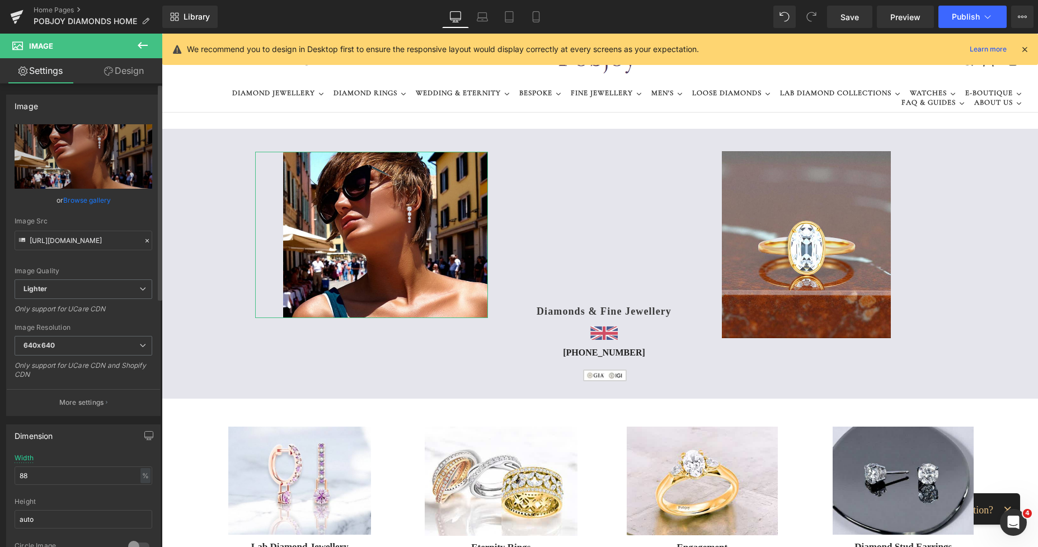
drag, startPoint x: 53, startPoint y: 471, endPoint x: 7, endPoint y: 475, distance: 45.5
click at [7, 475] on div "88% Width 88 % % px auto Height auto 0 Circle Image" at bounding box center [83, 510] width 153 height 112
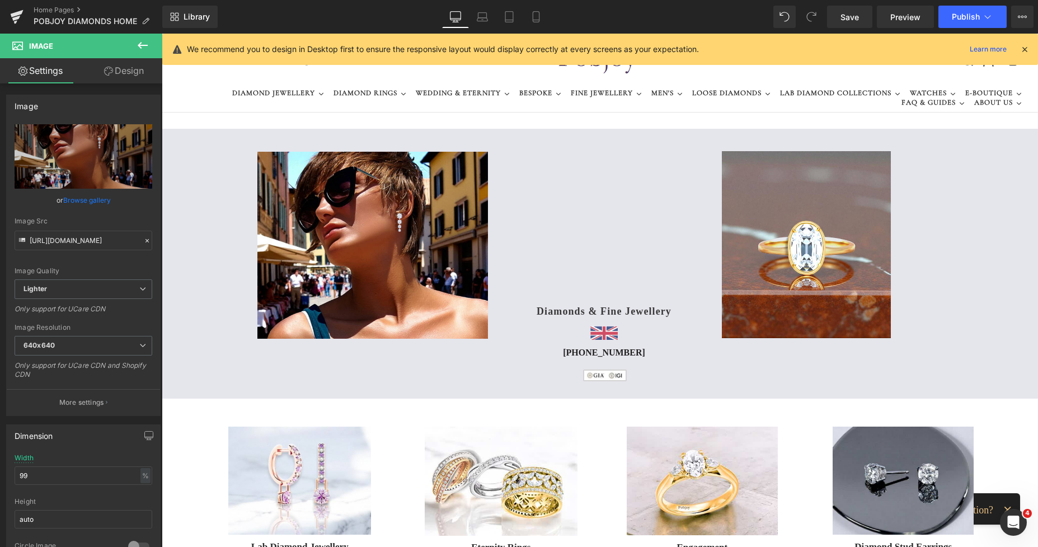
type input "99"
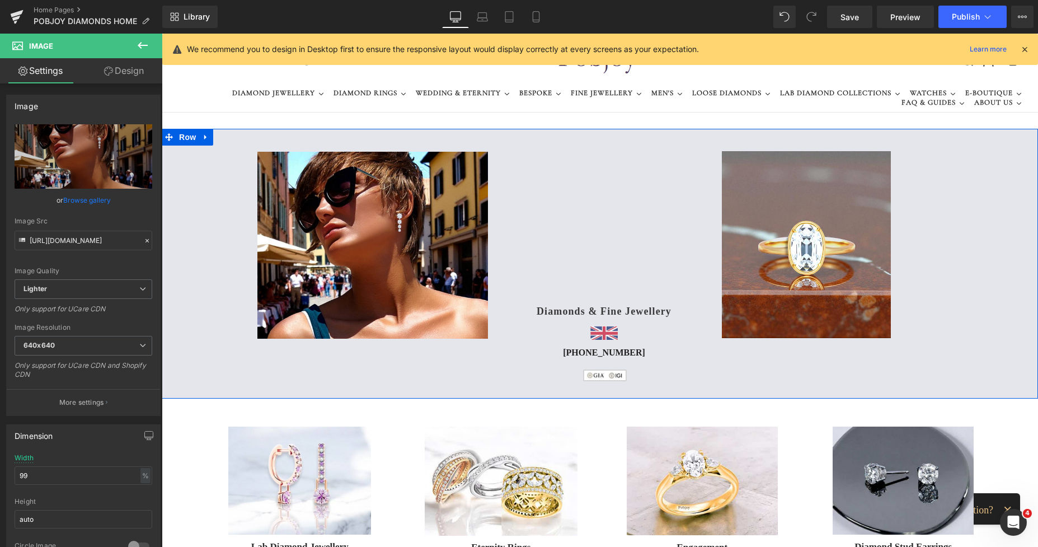
click at [255, 216] on div "Image" at bounding box center [371, 245] width 233 height 187
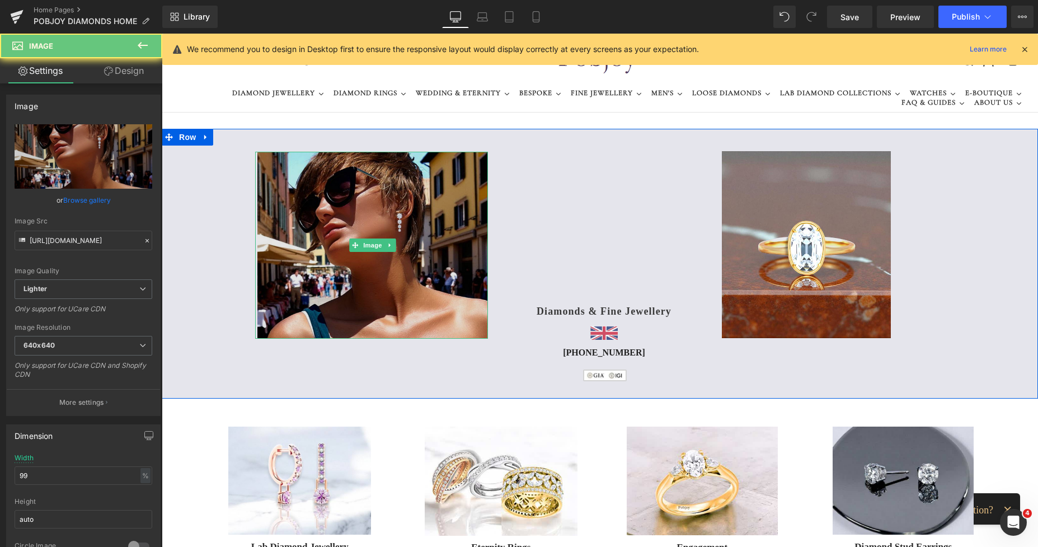
click at [270, 213] on img at bounding box center [372, 245] width 230 height 187
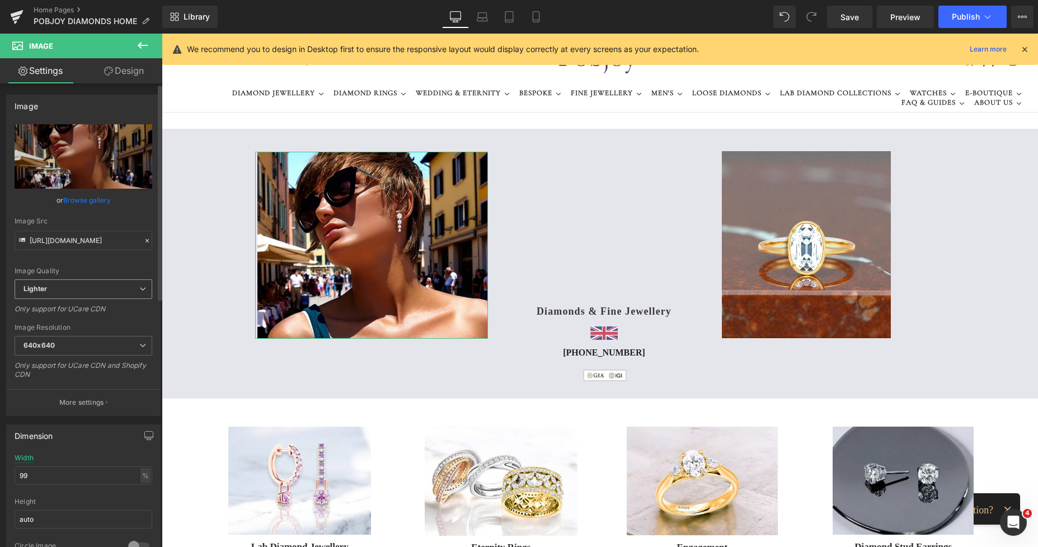
click at [77, 290] on span "Lighter" at bounding box center [84, 289] width 138 height 20
click at [71, 321] on li "Lightest" at bounding box center [81, 325] width 133 height 17
click at [64, 339] on span "640x640" at bounding box center [84, 346] width 138 height 20
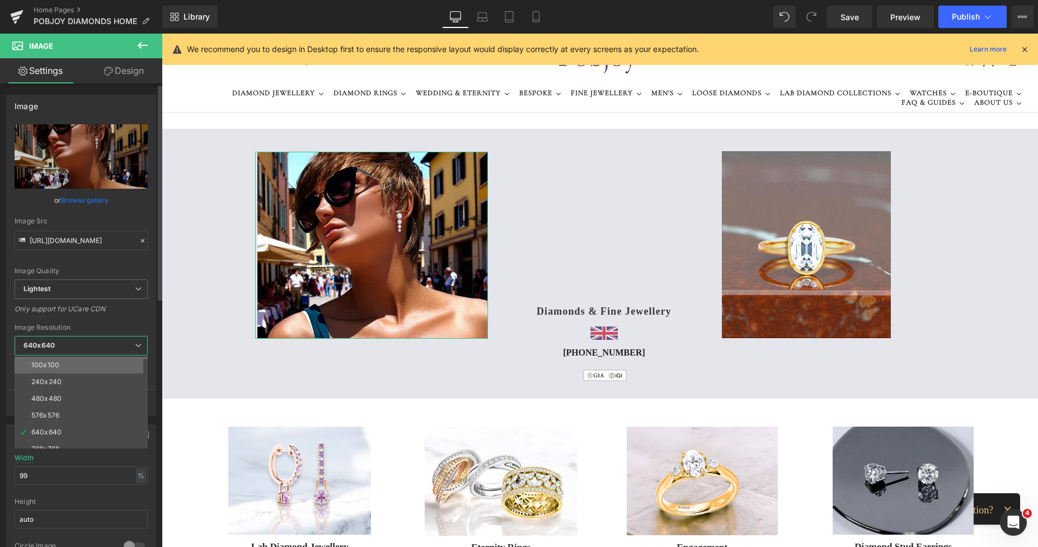
click at [62, 359] on div "640x640 100x100 240x240 480x480 576x576 640x640 768x768 800x800 960x960 1024x10…" at bounding box center [81, 348] width 133 height 25
click at [62, 359] on li "100x100" at bounding box center [84, 365] width 138 height 17
type input "[URL][DOMAIN_NAME]"
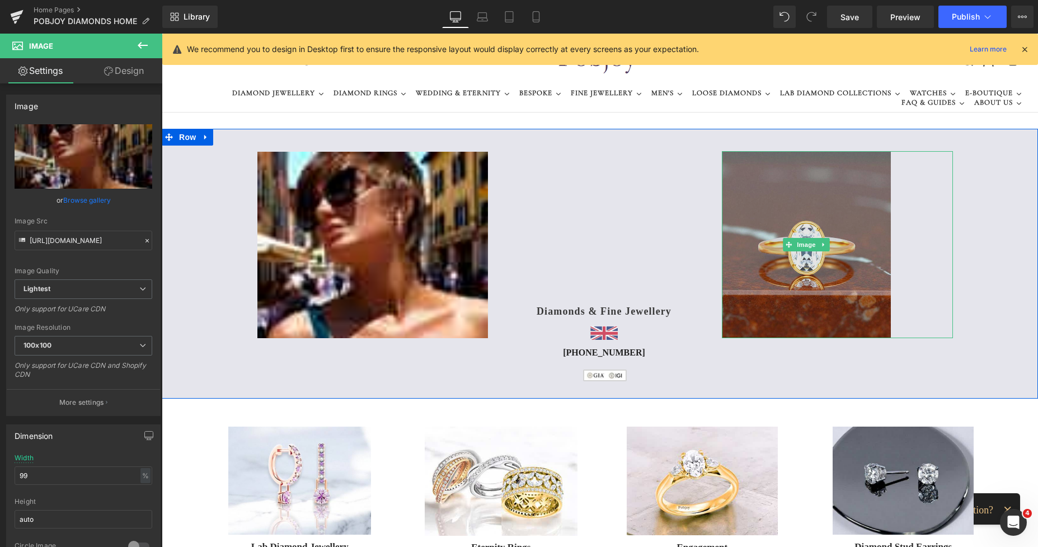
click at [746, 196] on img at bounding box center [806, 244] width 168 height 187
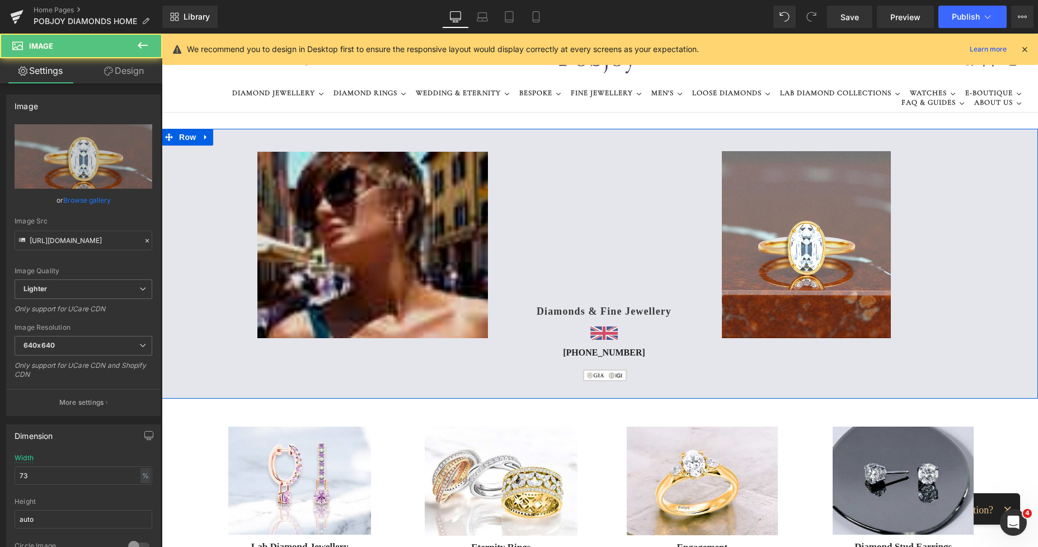
click at [416, 184] on img at bounding box center [372, 245] width 230 height 186
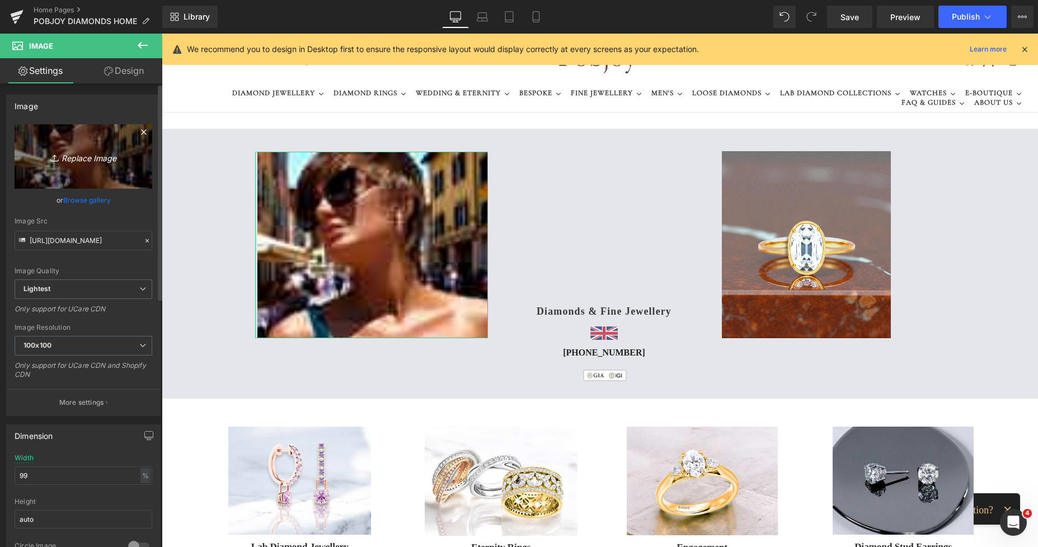
click at [81, 158] on icon "Replace Image" at bounding box center [84, 156] width 90 height 14
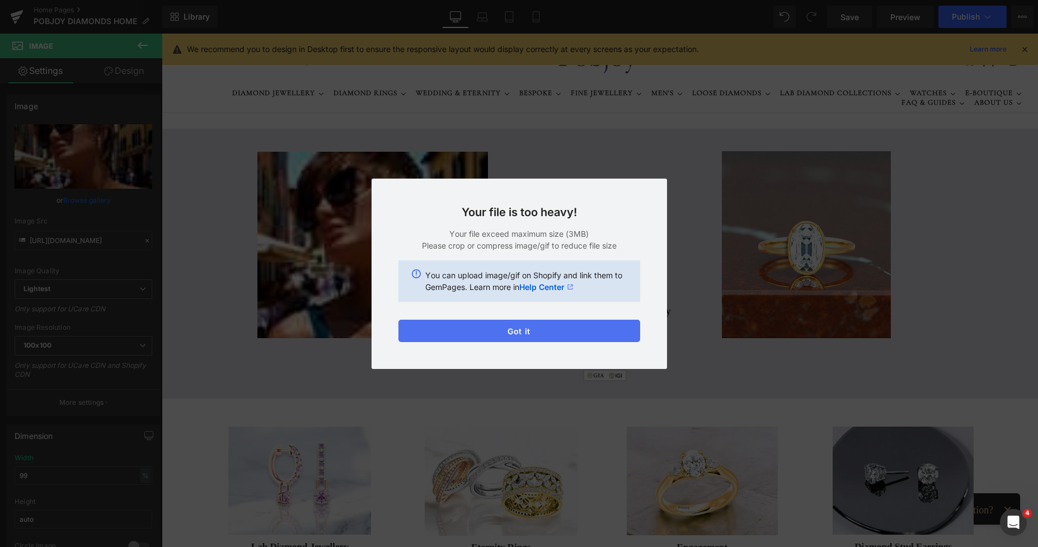
click at [550, 334] on button "Got it" at bounding box center [519, 331] width 242 height 22
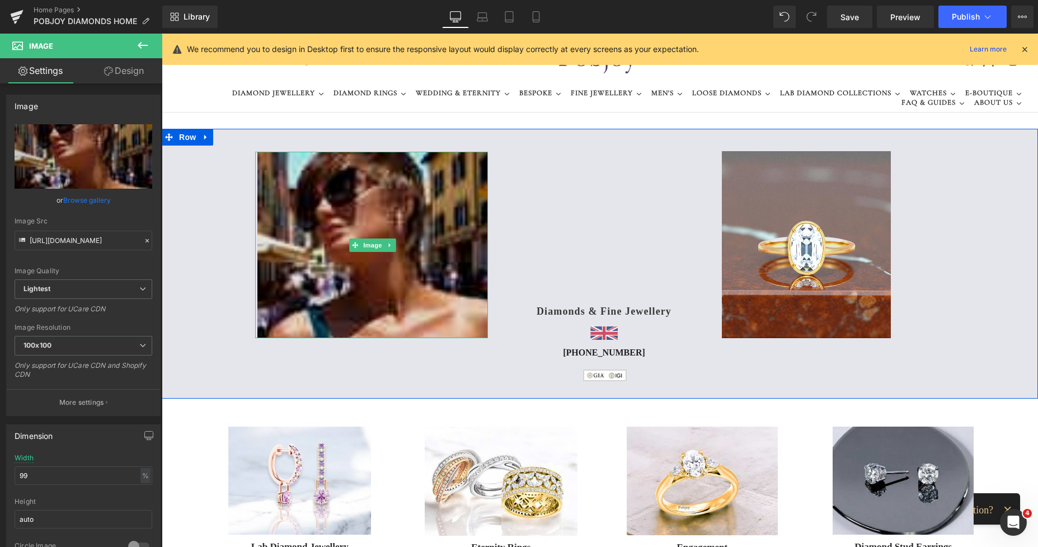
click at [372, 194] on img at bounding box center [372, 245] width 230 height 186
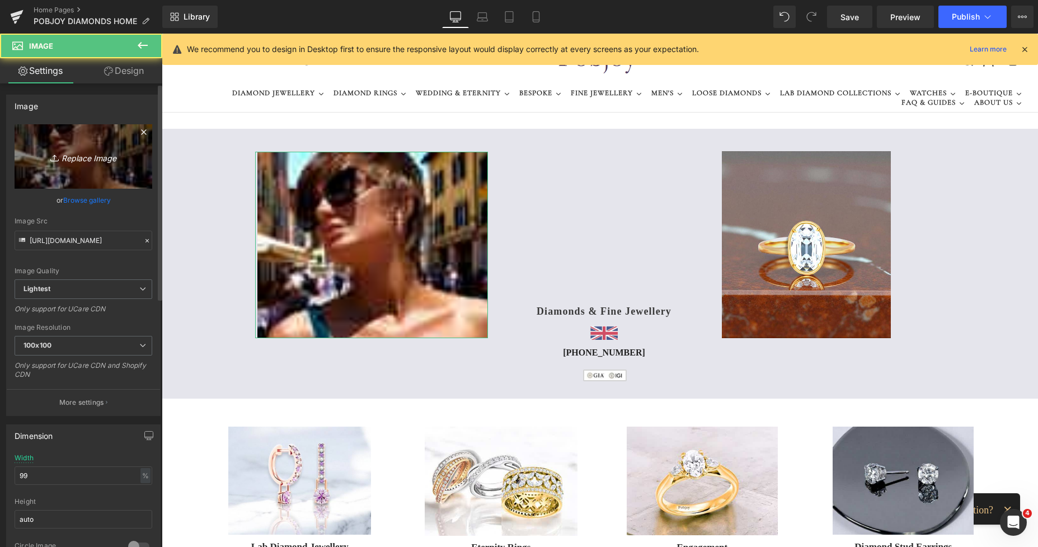
click at [112, 184] on link "Replace Image" at bounding box center [84, 156] width 138 height 64
click at [91, 178] on link "Replace Image" at bounding box center [84, 156] width 138 height 64
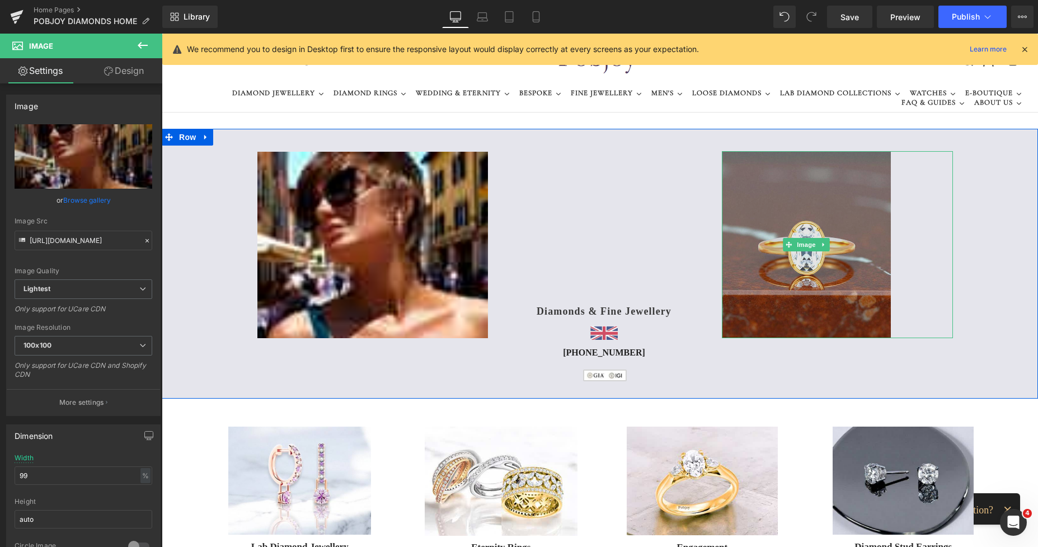
click at [806, 292] on img at bounding box center [806, 244] width 168 height 187
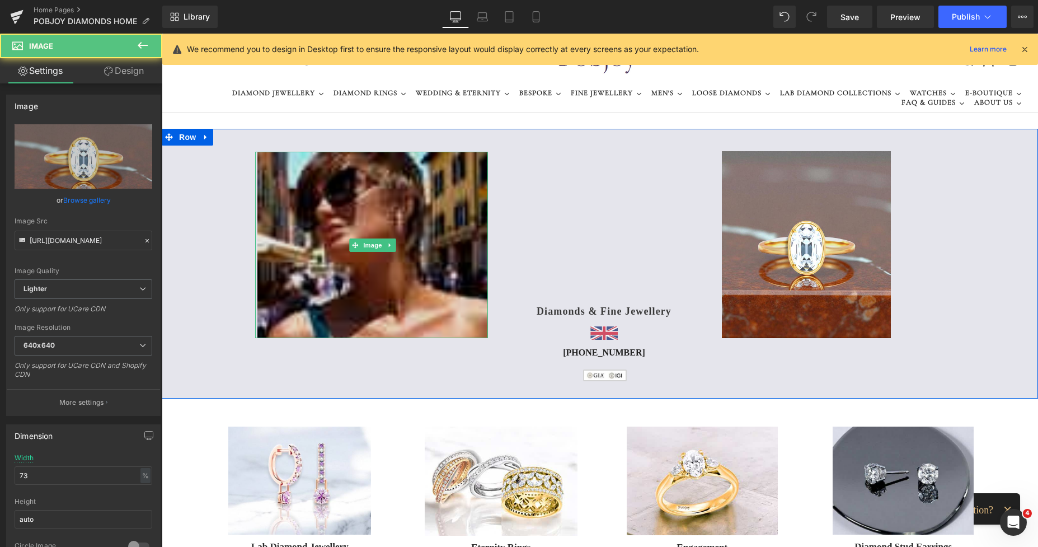
click at [399, 183] on img at bounding box center [372, 245] width 230 height 186
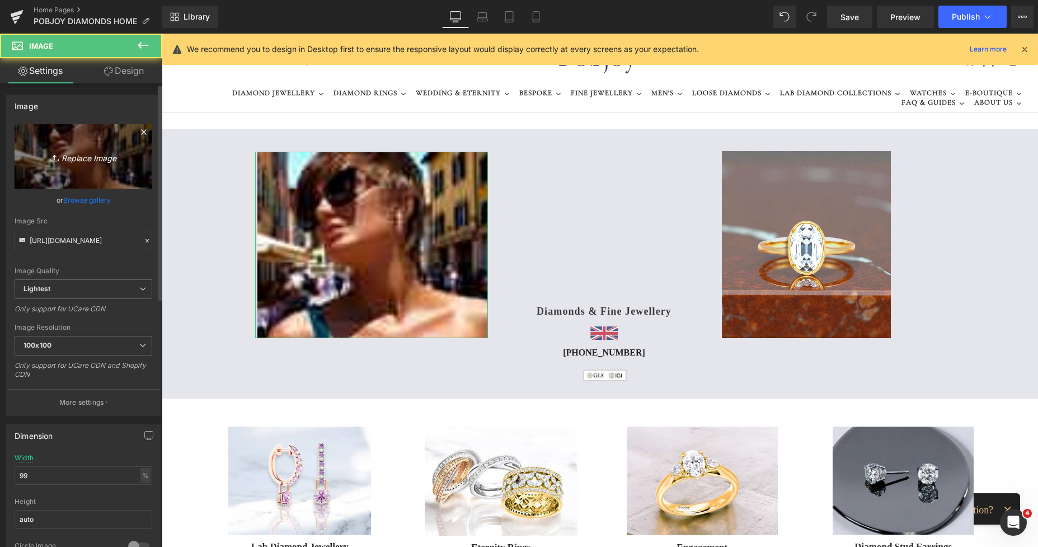
click at [106, 173] on link "Replace Image" at bounding box center [84, 156] width 138 height 64
type input "C:\fakepath\New Template-sPhostoroom (35).png"
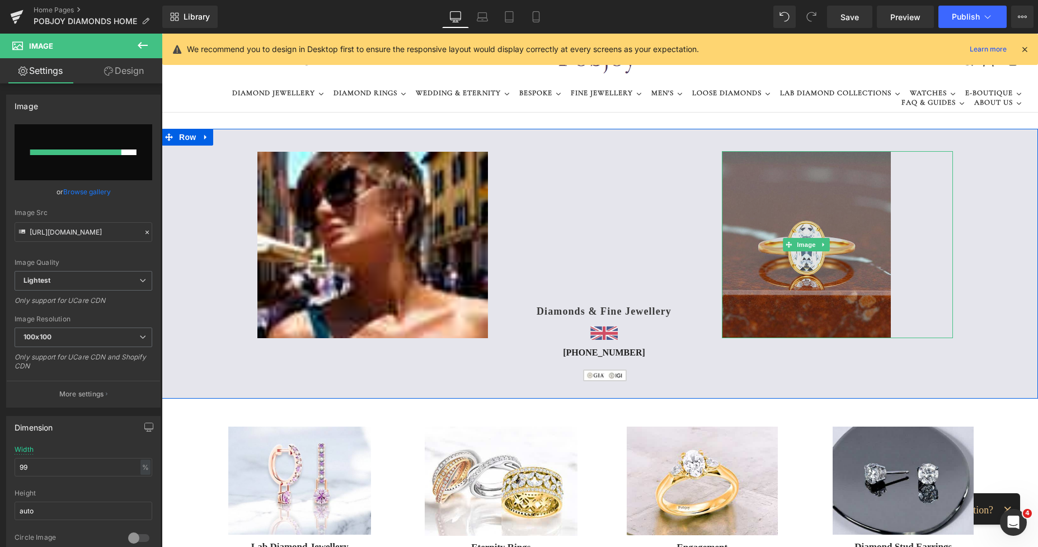
click at [759, 208] on img at bounding box center [806, 244] width 168 height 187
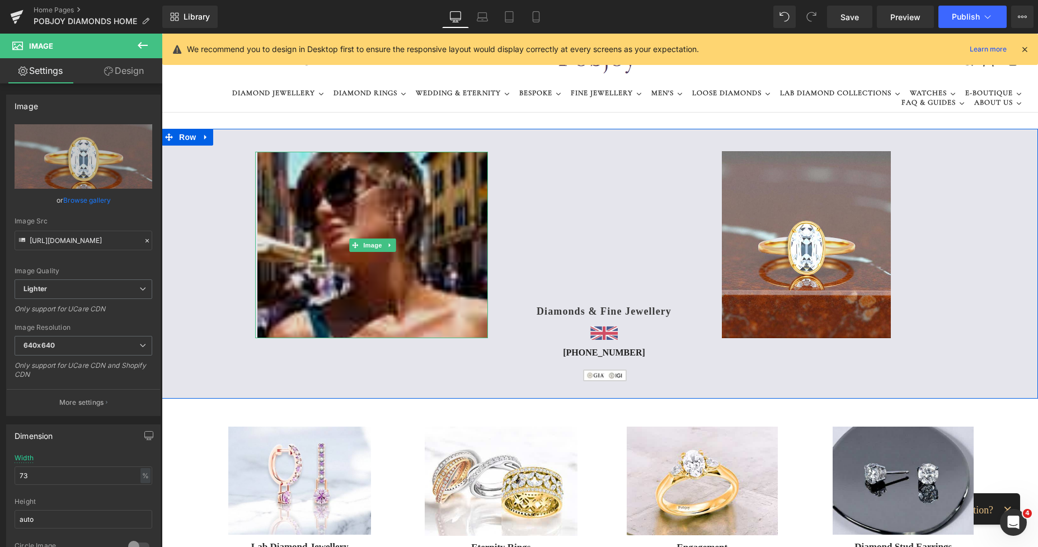
click at [339, 181] on img at bounding box center [372, 245] width 230 height 186
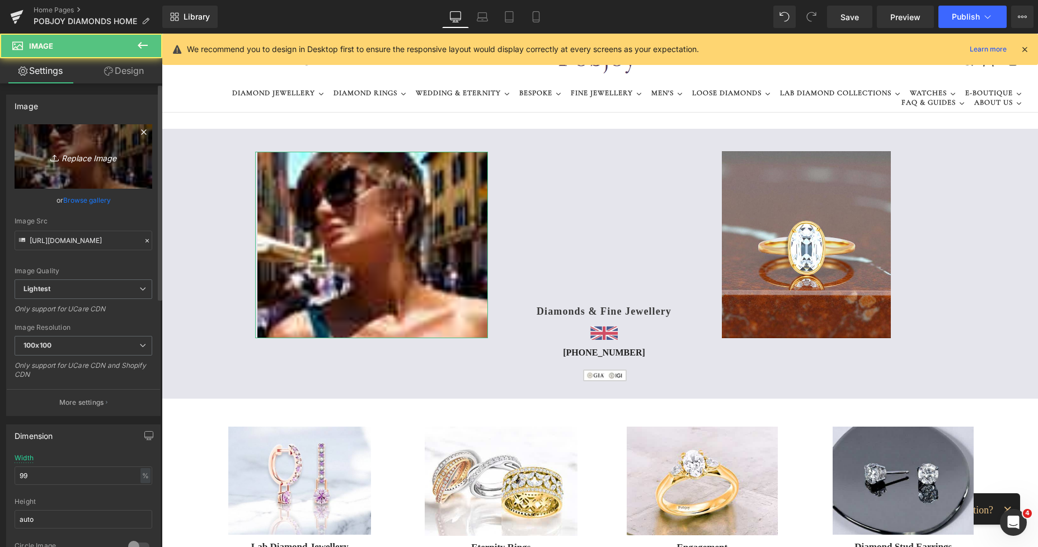
click at [70, 169] on link "Replace Image" at bounding box center [84, 156] width 138 height 64
type input "C:\fakepath\New Template-sPhostoroom (35).png"
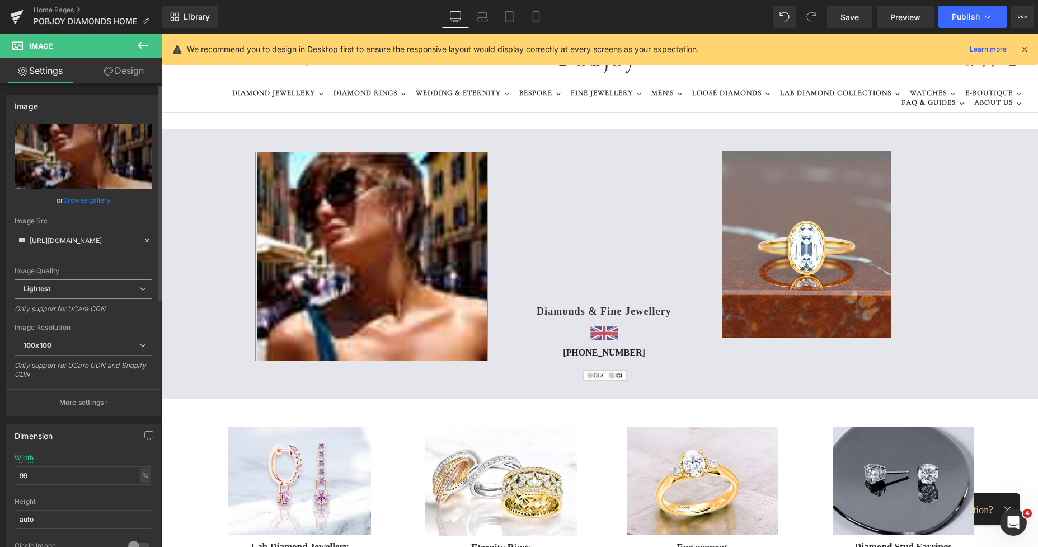
click at [99, 290] on span "Lightest" at bounding box center [84, 289] width 138 height 20
click at [84, 312] on li "Lighter" at bounding box center [81, 309] width 133 height 17
click at [72, 347] on span "100x100" at bounding box center [84, 346] width 138 height 20
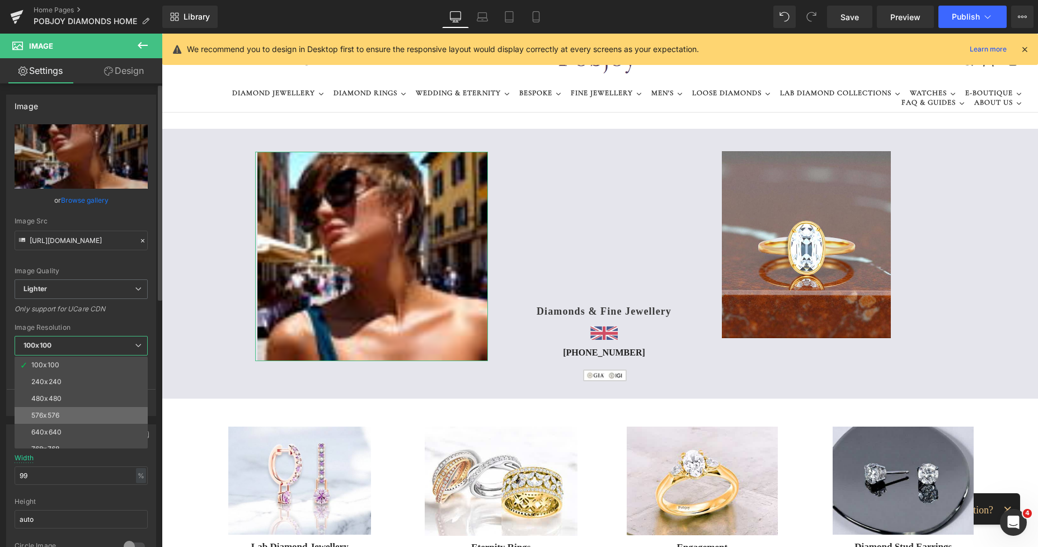
click at [65, 419] on li "576x576" at bounding box center [84, 415] width 138 height 17
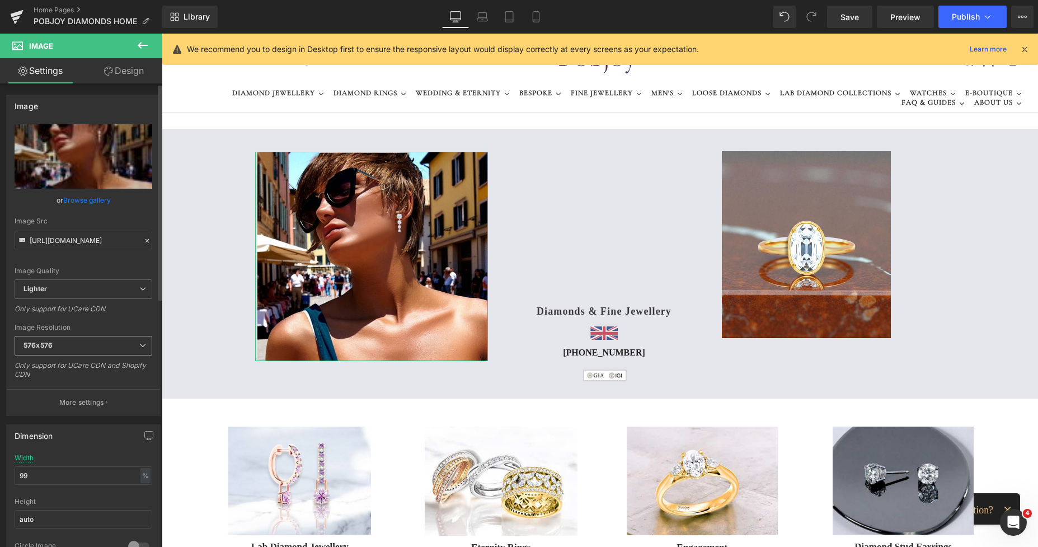
type input "[URL][DOMAIN_NAME]"
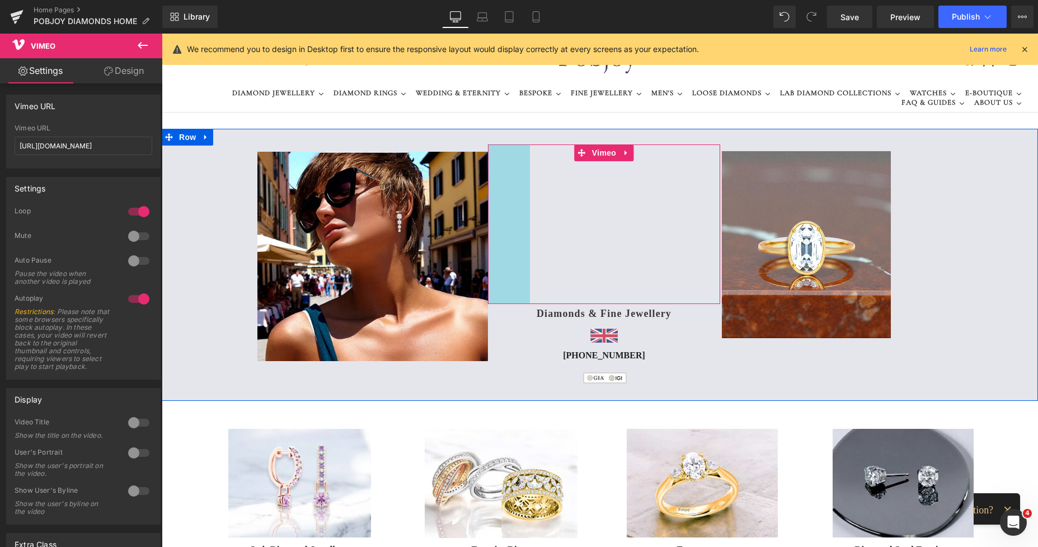
click at [518, 209] on div "Vimeo 75px" at bounding box center [604, 224] width 233 height 160
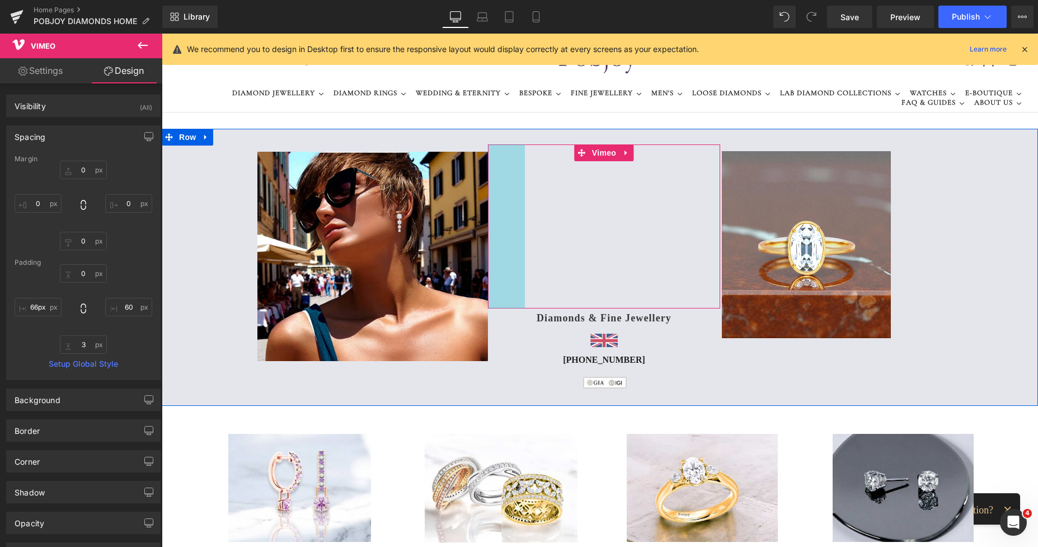
type input "65px"
drag, startPoint x: 513, startPoint y: 213, endPoint x: 507, endPoint y: 212, distance: 5.6
click at [507, 212] on div "Vimeo 65px" at bounding box center [604, 226] width 233 height 165
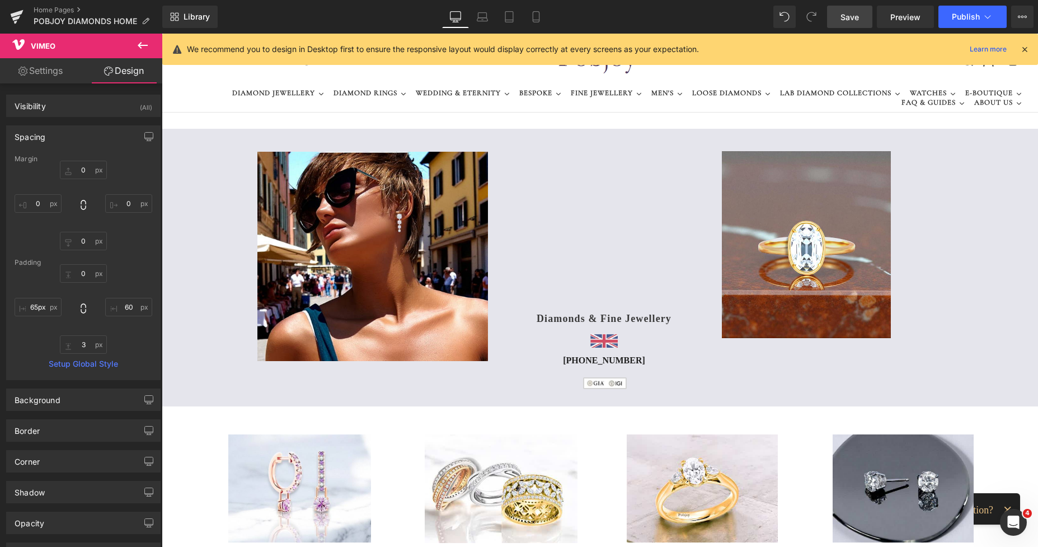
click at [847, 17] on span "Save" at bounding box center [850, 17] width 18 height 12
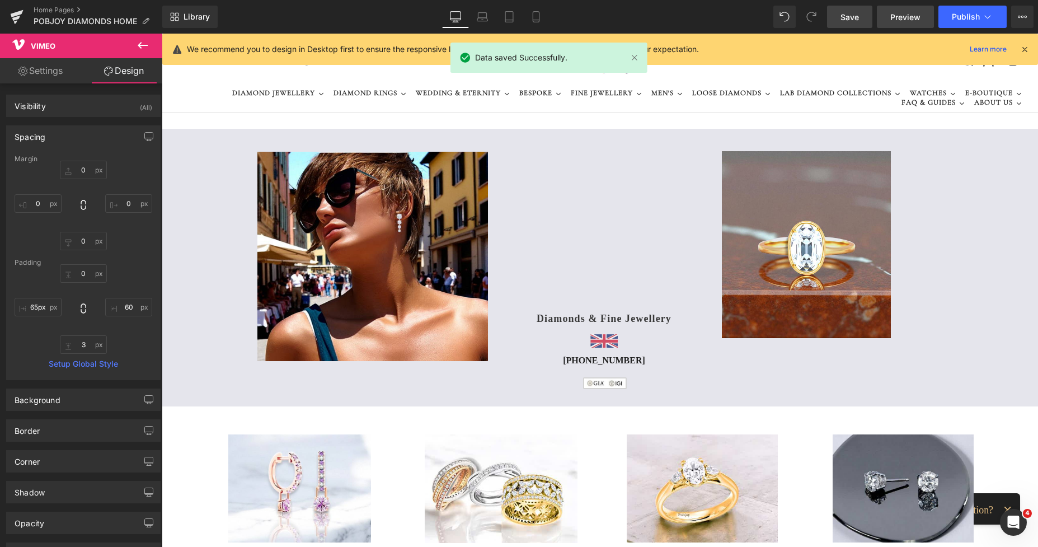
click at [898, 12] on span "Preview" at bounding box center [905, 17] width 30 height 12
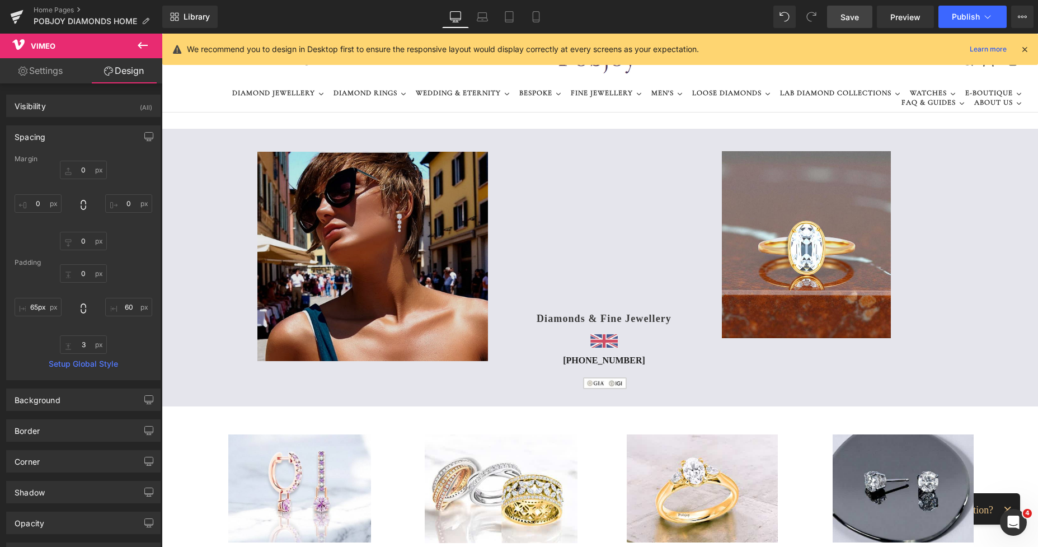
click at [341, 192] on img at bounding box center [372, 256] width 230 height 209
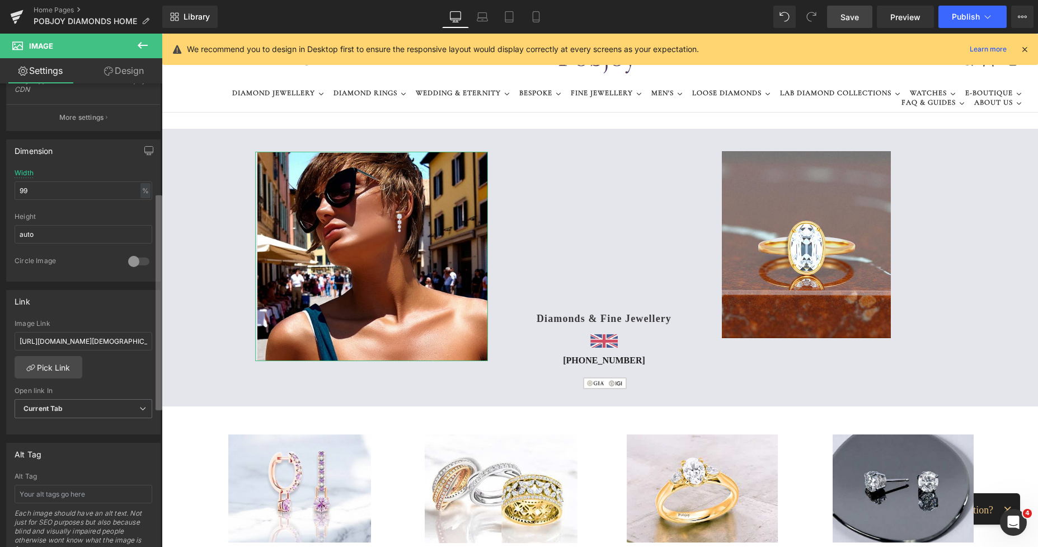
scroll to position [299, 0]
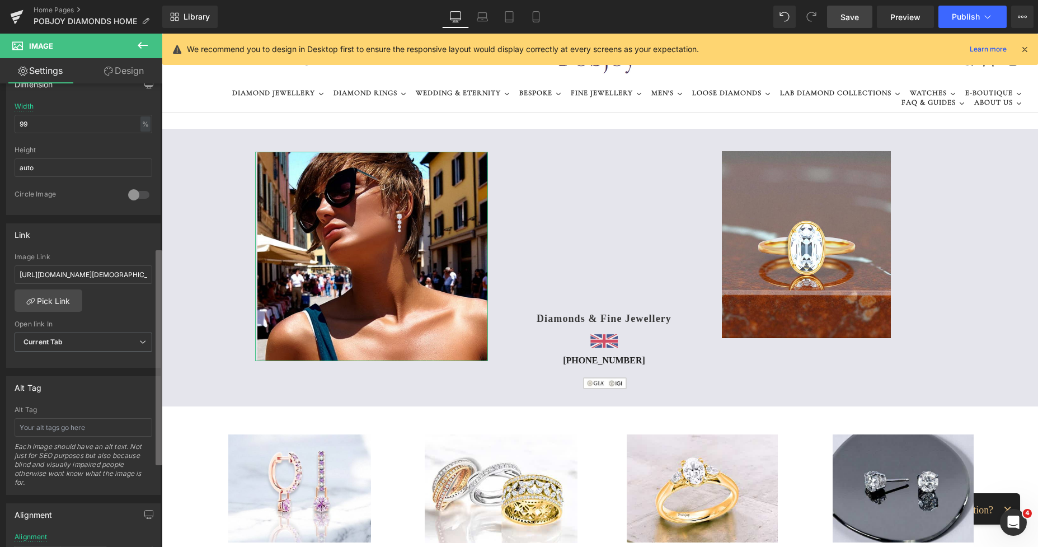
click at [141, 402] on div "Image [URL][DOMAIN_NAME] Replace Image Upload image or Browse gallery Image Src…" at bounding box center [81, 317] width 162 height 468
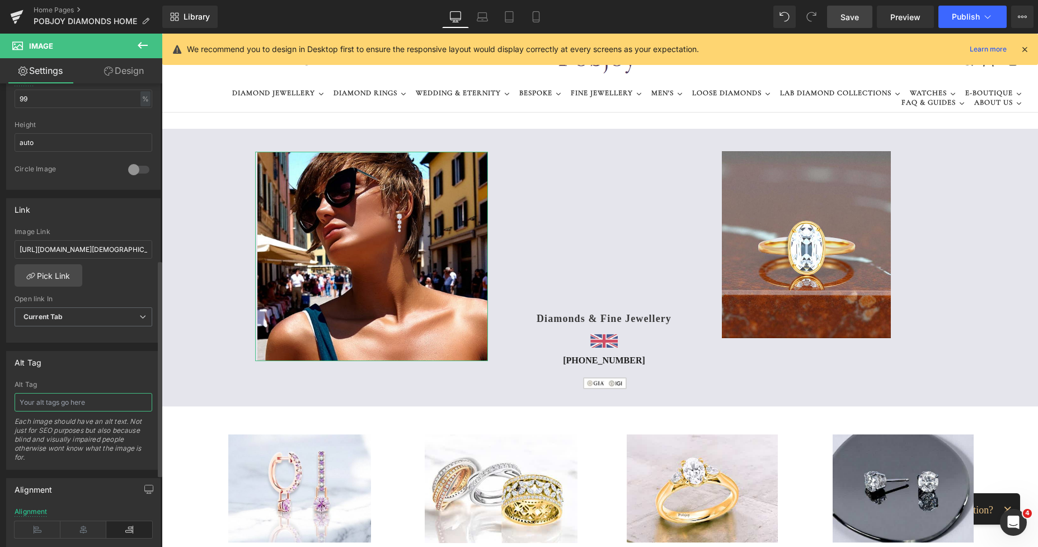
click at [97, 405] on input "text" at bounding box center [84, 402] width 138 height 18
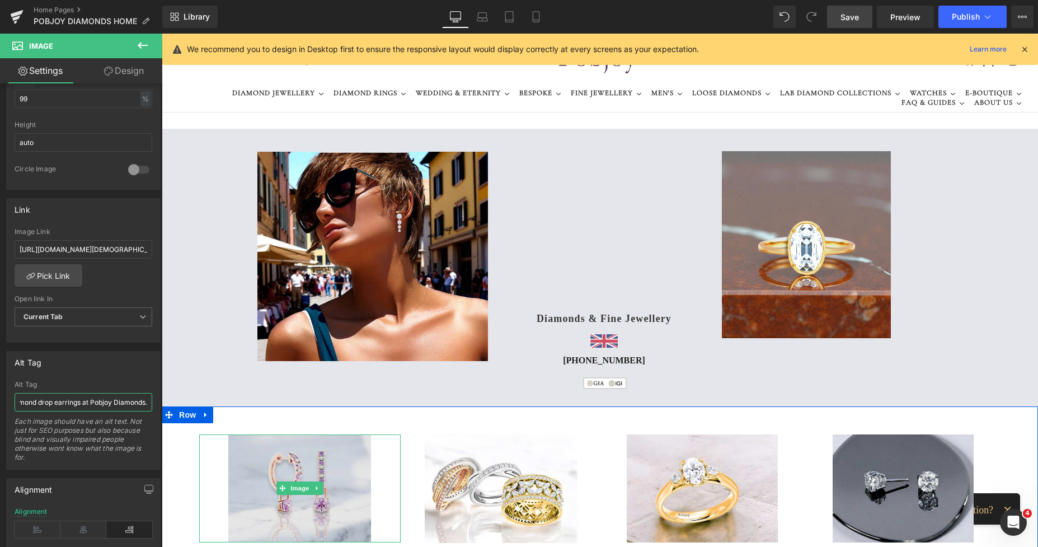
scroll to position [0, 65]
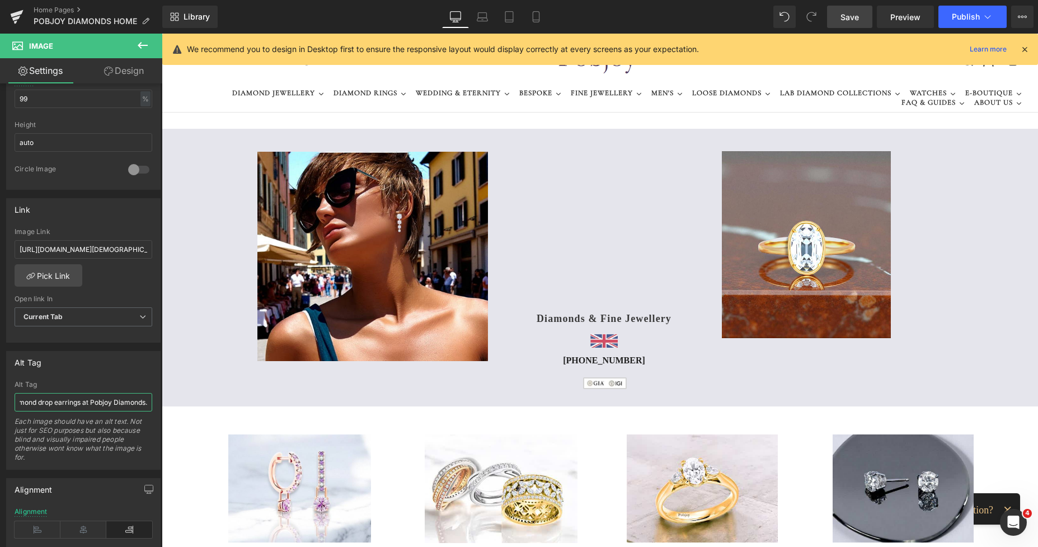
type input "Shop fabulous diamond drop earrings at Pobjoy Diamonds."
click at [856, 17] on span "Save" at bounding box center [850, 17] width 18 height 12
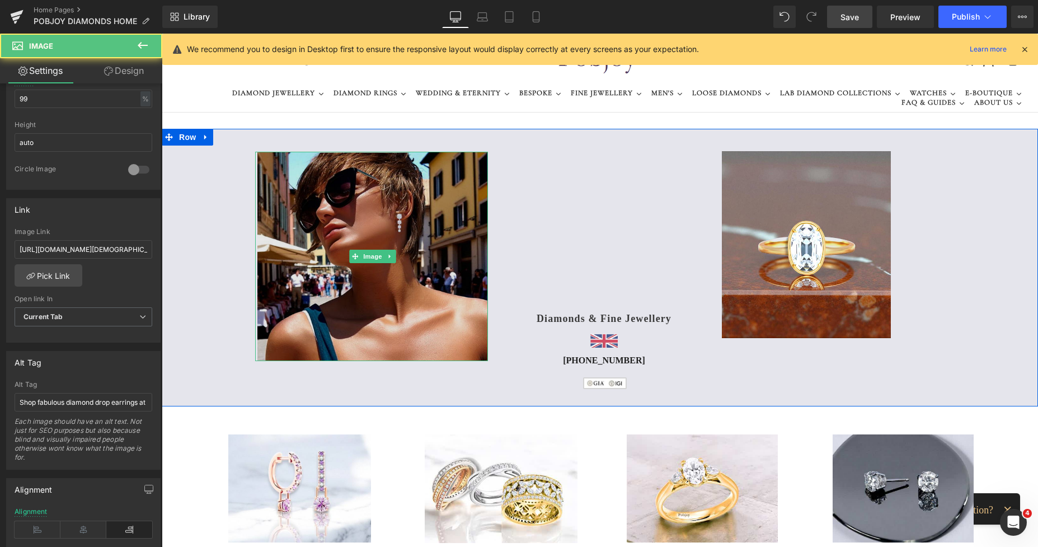
click at [303, 194] on img at bounding box center [372, 256] width 230 height 209
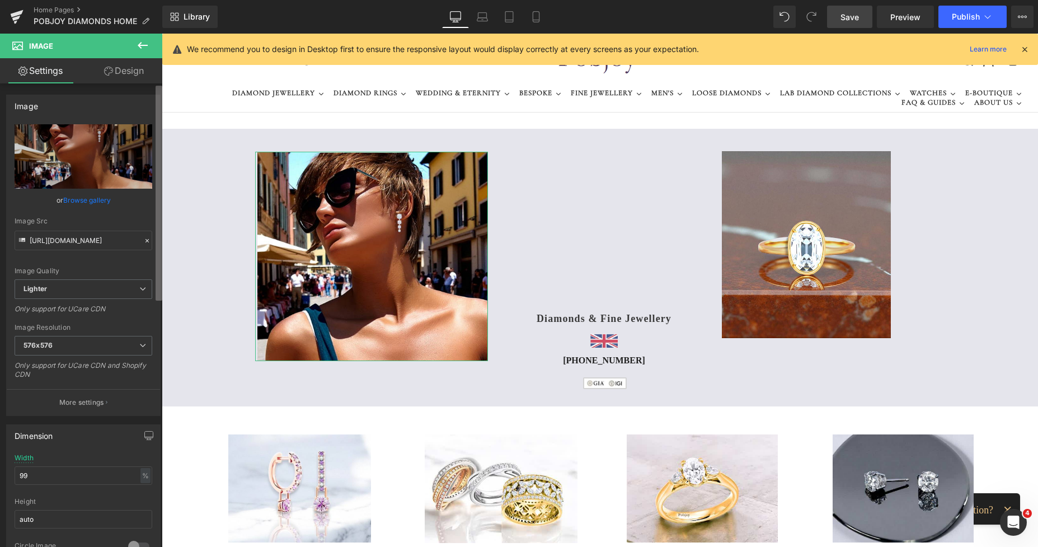
click at [142, 85] on div "Image [URL][DOMAIN_NAME] Replace Image Upload image or Browse gallery Image Src…" at bounding box center [81, 317] width 162 height 468
click at [61, 398] on p "More settings" at bounding box center [81, 402] width 45 height 10
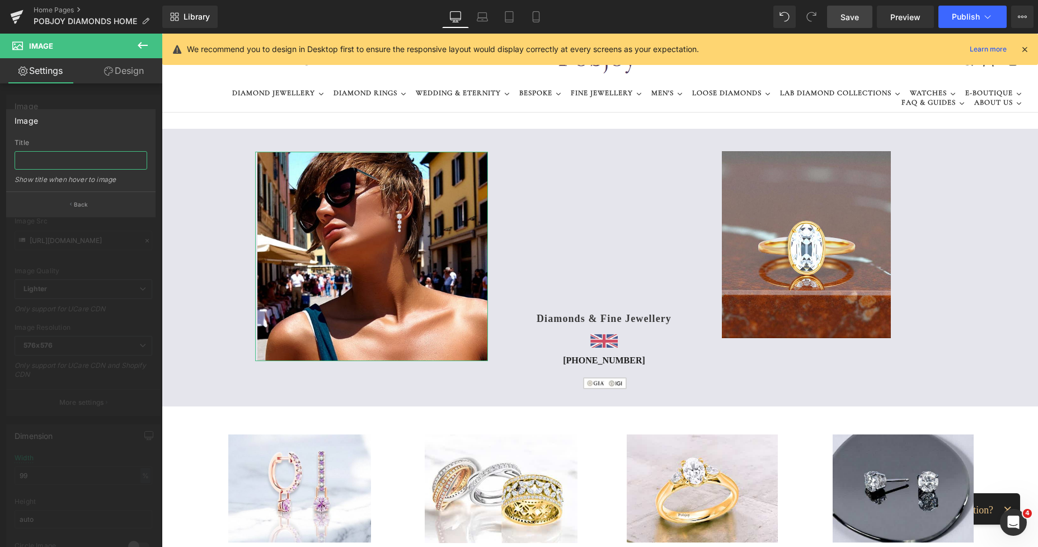
click at [62, 157] on input "text" at bounding box center [81, 160] width 133 height 18
type input "Shop sensational diamond drop earrings"
click at [851, 16] on span "Save" at bounding box center [850, 17] width 18 height 12
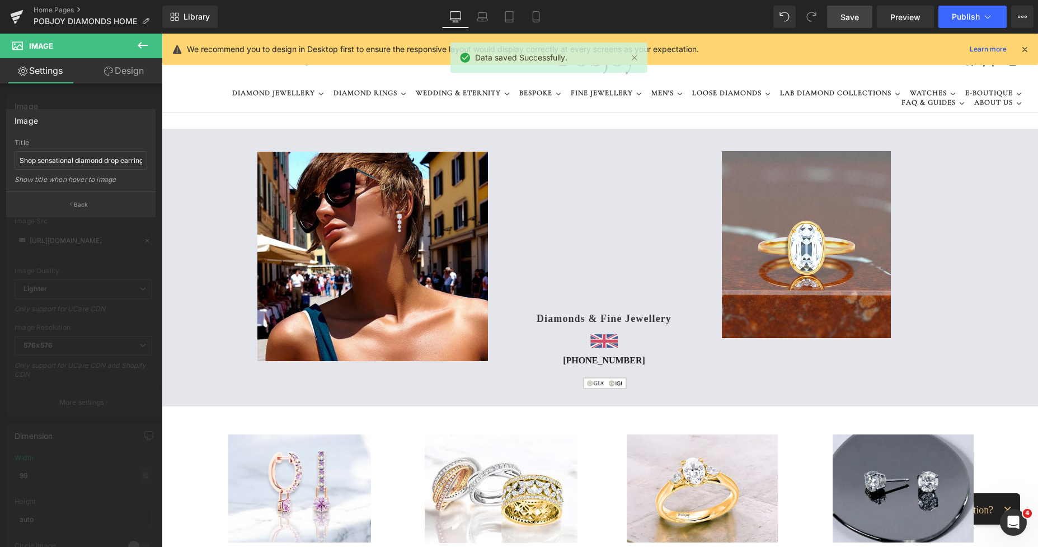
click at [856, 14] on span "Save" at bounding box center [850, 17] width 18 height 12
click at [963, 20] on span "Publish" at bounding box center [966, 16] width 28 height 9
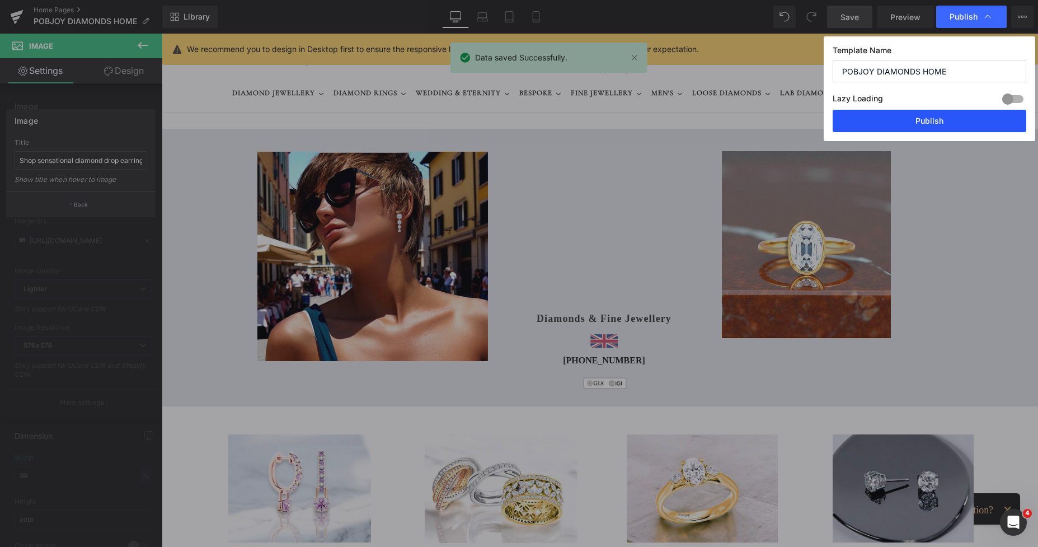
click at [922, 123] on button "Publish" at bounding box center [930, 121] width 194 height 22
